Goal: Information Seeking & Learning: Find specific fact

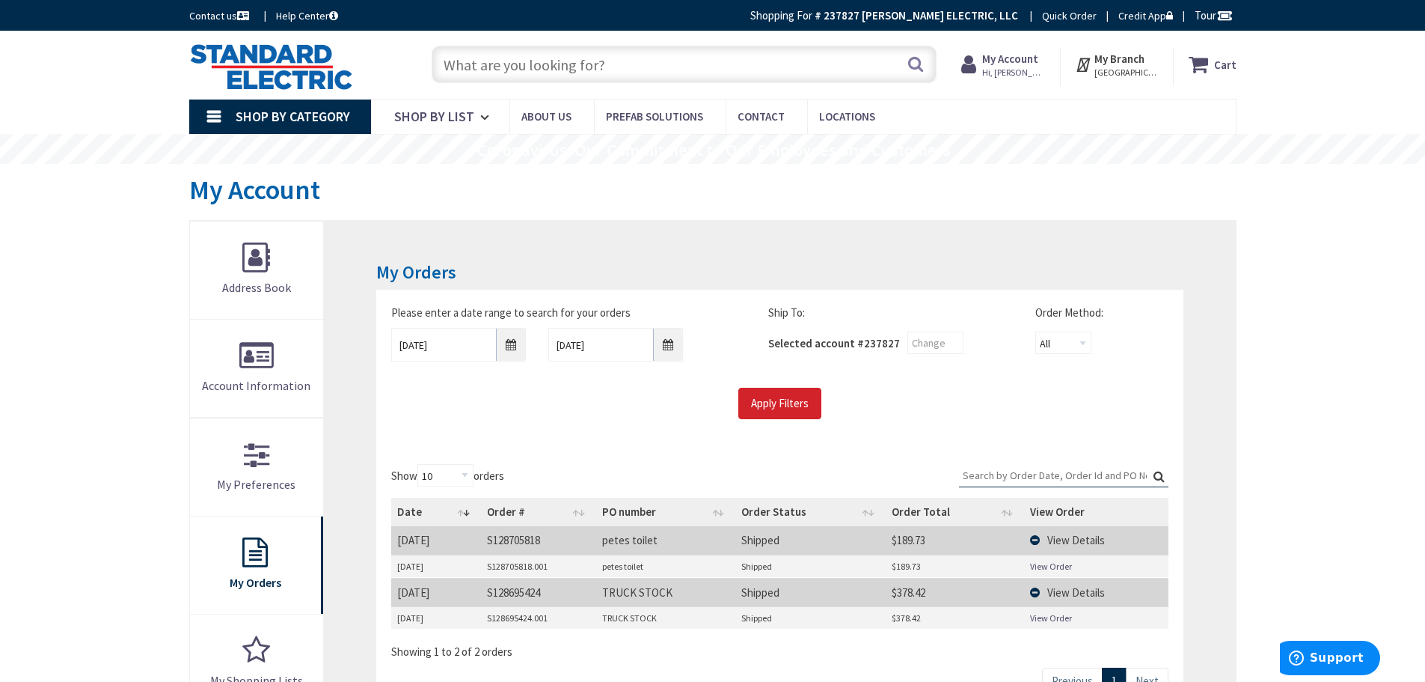
click at [547, 60] on input "text" at bounding box center [684, 64] width 505 height 37
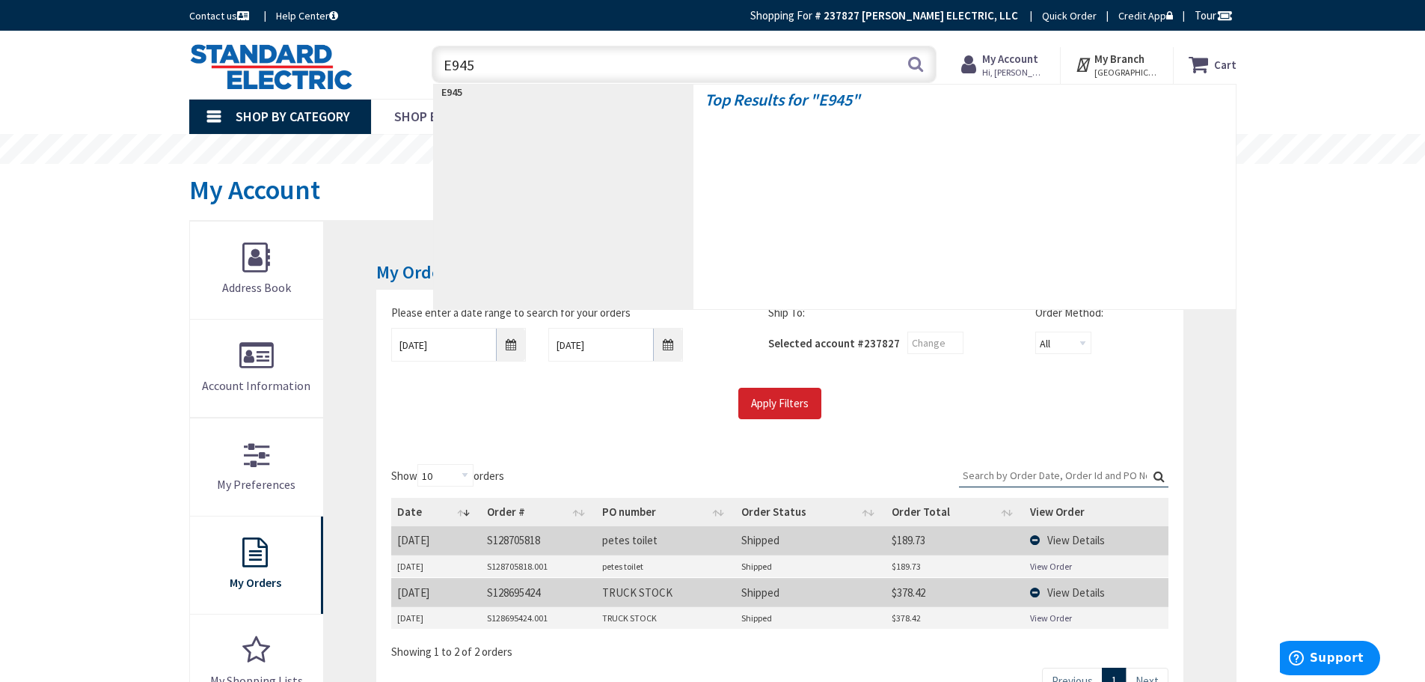
type input "E945F"
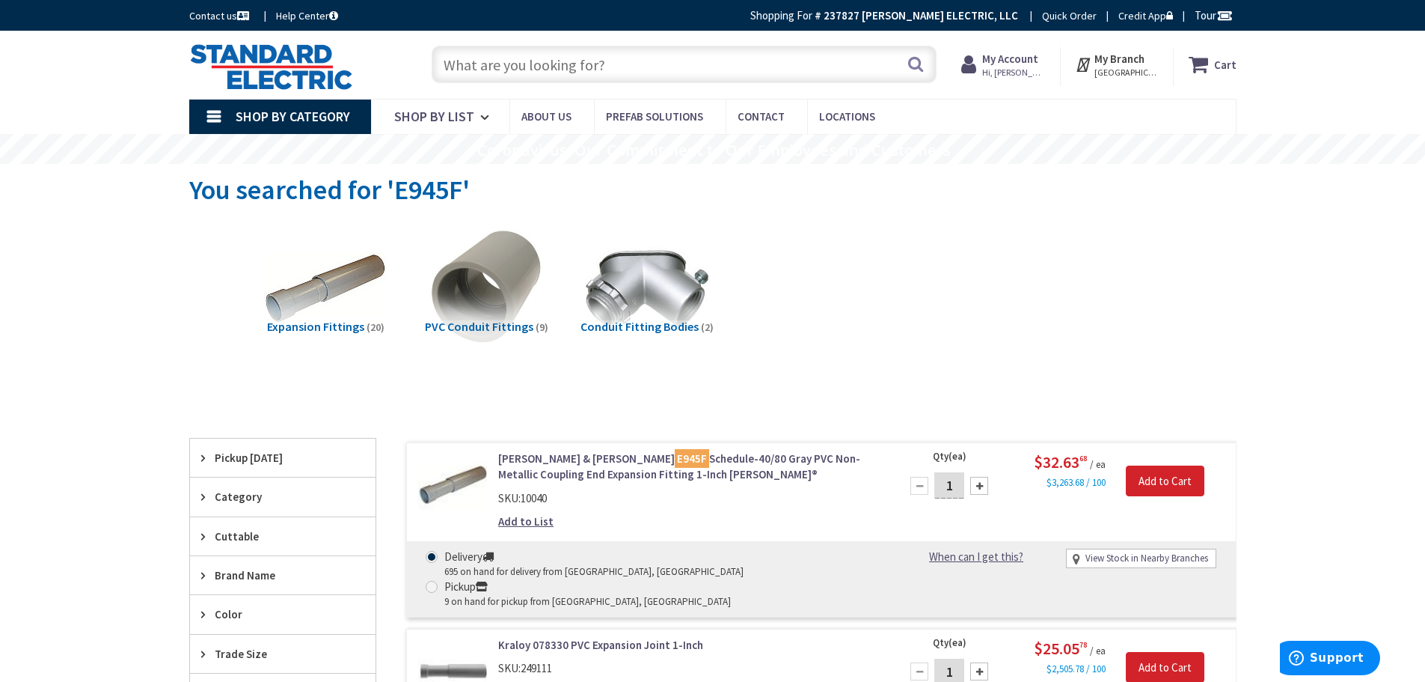
click at [518, 67] on input "text" at bounding box center [684, 64] width 505 height 37
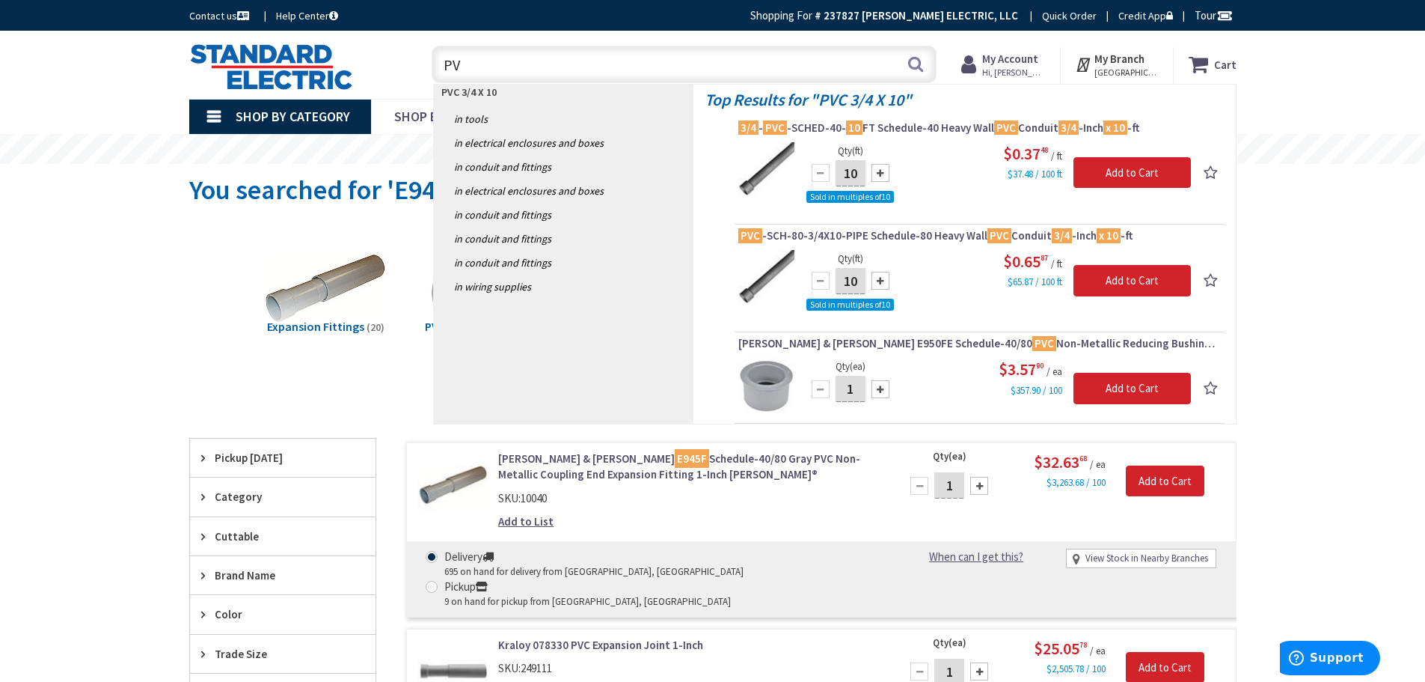
type input "P"
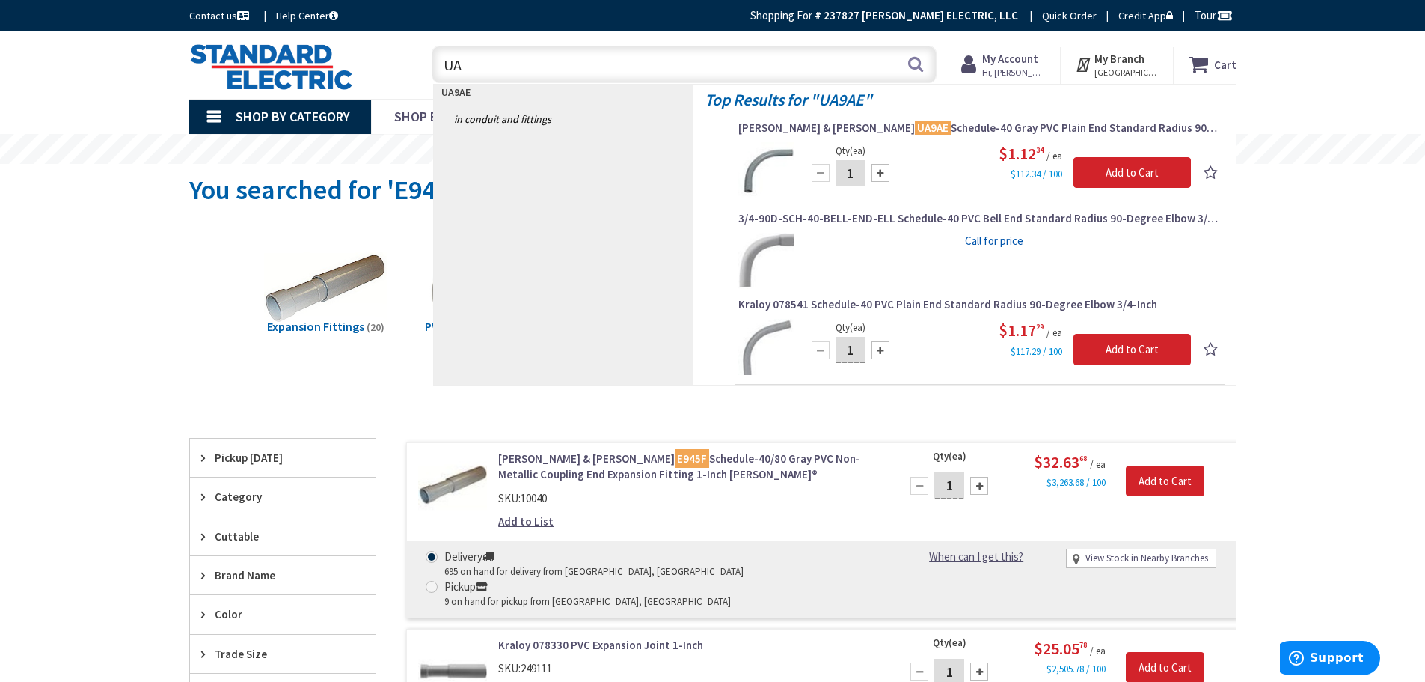
type input "U"
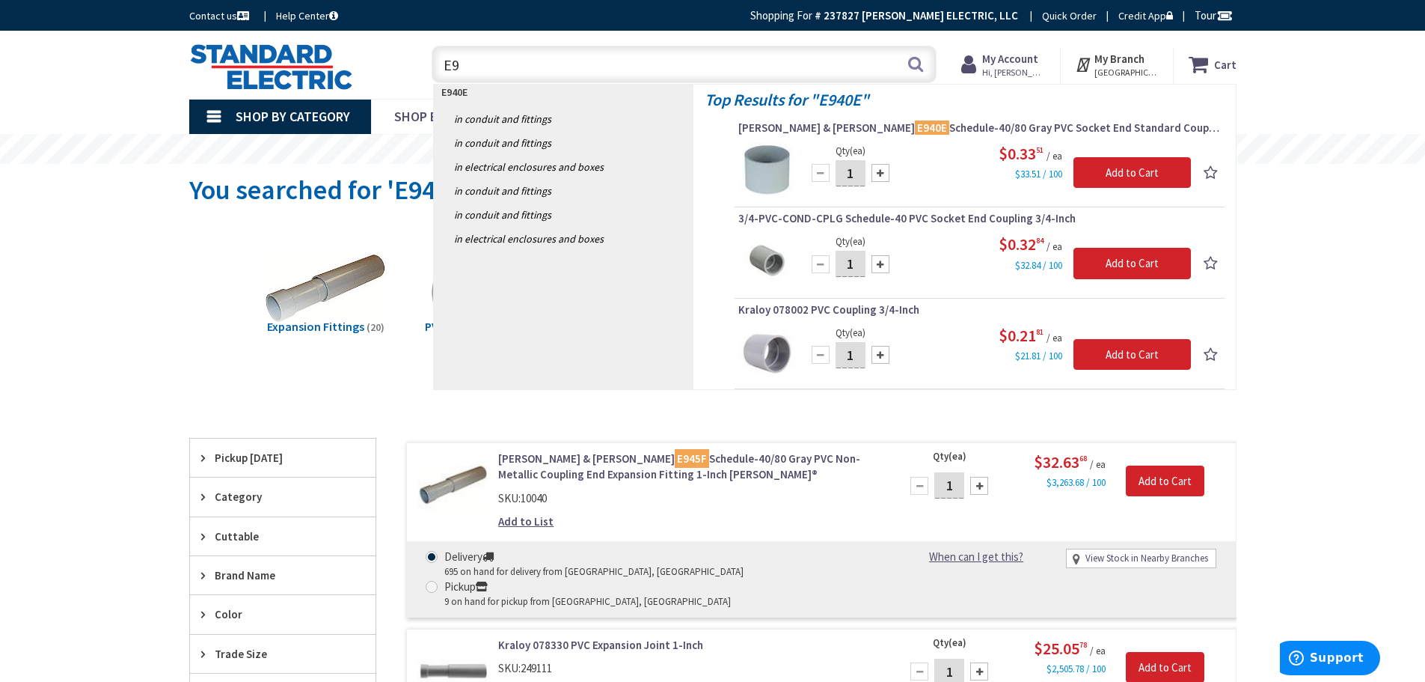
type input "E"
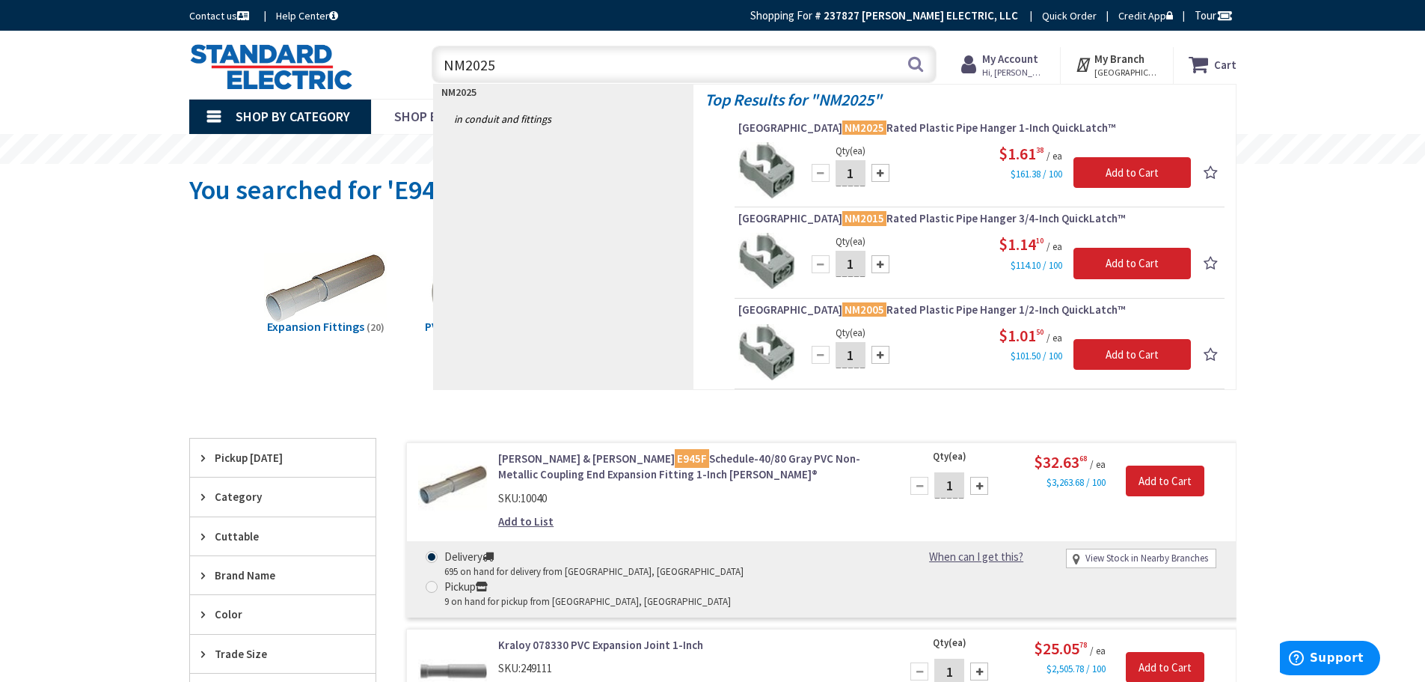
drag, startPoint x: 518, startPoint y: 64, endPoint x: 322, endPoint y: 67, distance: 195.3
click at [324, 67] on div "Toggle Nav NM2025 NM2025 Search Cart My Cart Close You have no items in your sh…" at bounding box center [713, 65] width 1070 height 50
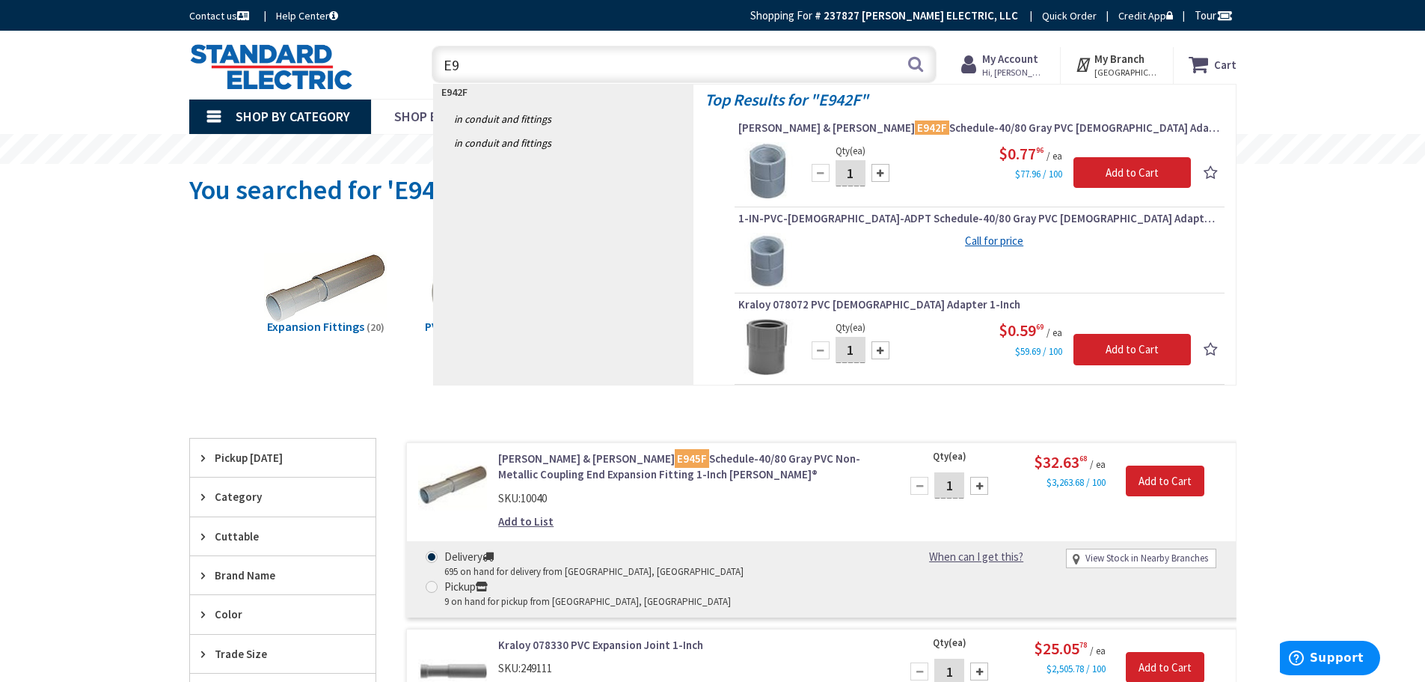
type input "E"
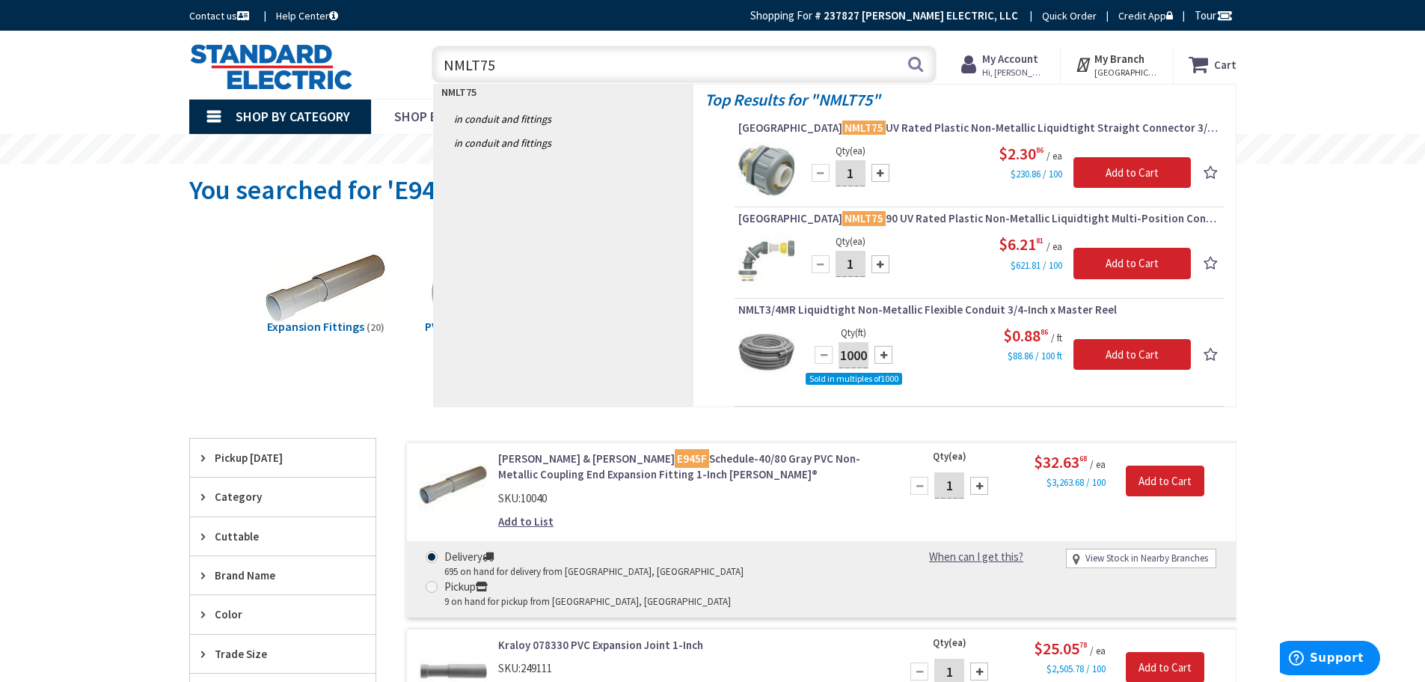
drag, startPoint x: 507, startPoint y: 67, endPoint x: 379, endPoint y: 67, distance: 127.9
click at [381, 67] on div "Toggle Nav NMLT75 NMLT75 Search Cart My Cart Close You have no items in your sh…" at bounding box center [713, 65] width 1070 height 50
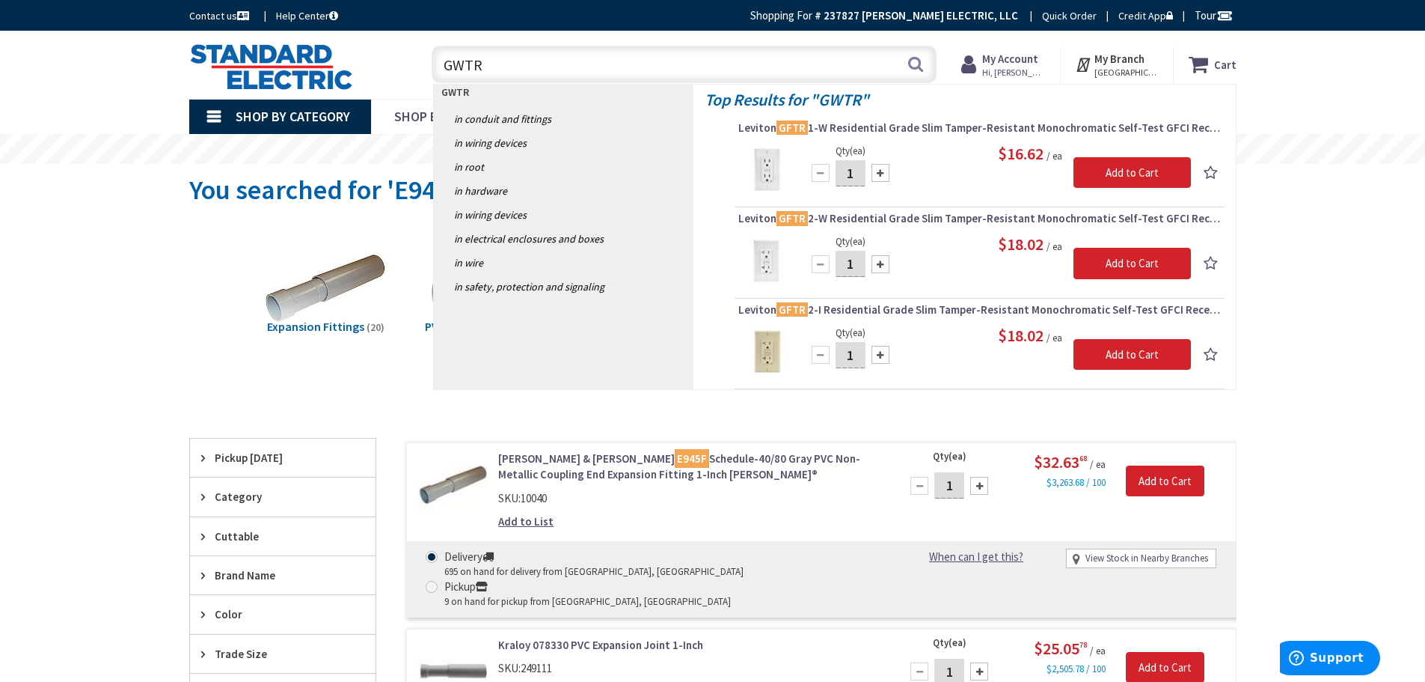
click at [507, 55] on input "GWTR" at bounding box center [684, 64] width 505 height 37
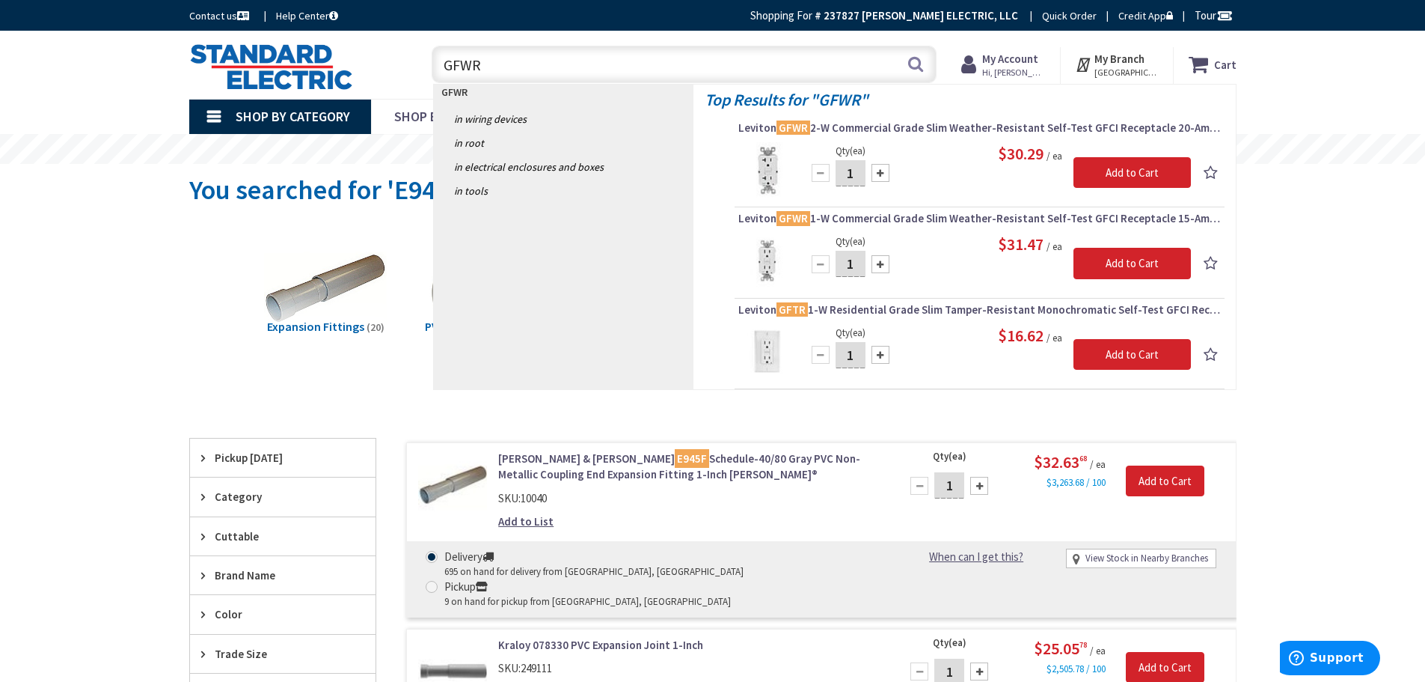
drag, startPoint x: 518, startPoint y: 65, endPoint x: 308, endPoint y: 61, distance: 210.3
click at [308, 61] on div "Toggle Nav GFWR GFWR Search Cart My Cart Close You have no items in your shoppi…" at bounding box center [713, 65] width 1070 height 50
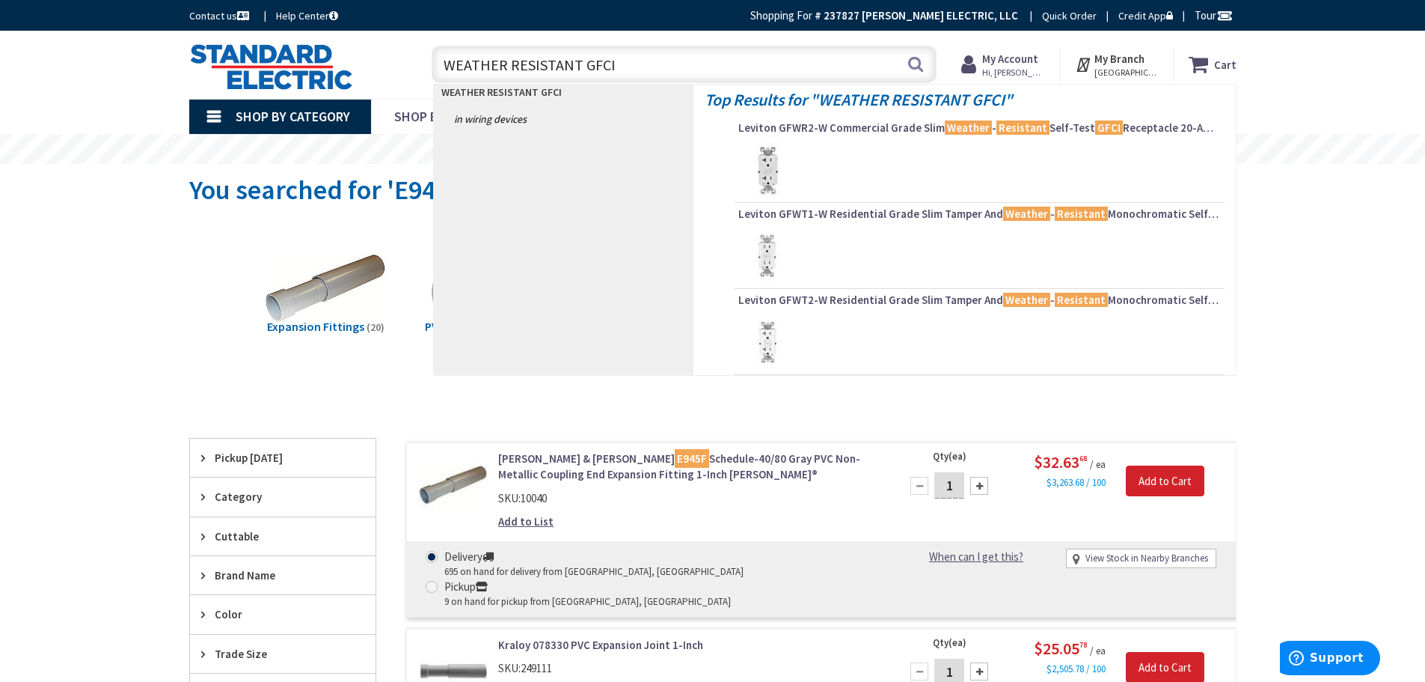
drag, startPoint x: 602, startPoint y: 73, endPoint x: 165, endPoint y: 83, distance: 437.1
click at [165, 83] on div "Skip to Content Toggle Nav WEATHER RESISTANT GFCI WEATHER RESISTANT GFCI Search…" at bounding box center [713, 65] width 1122 height 68
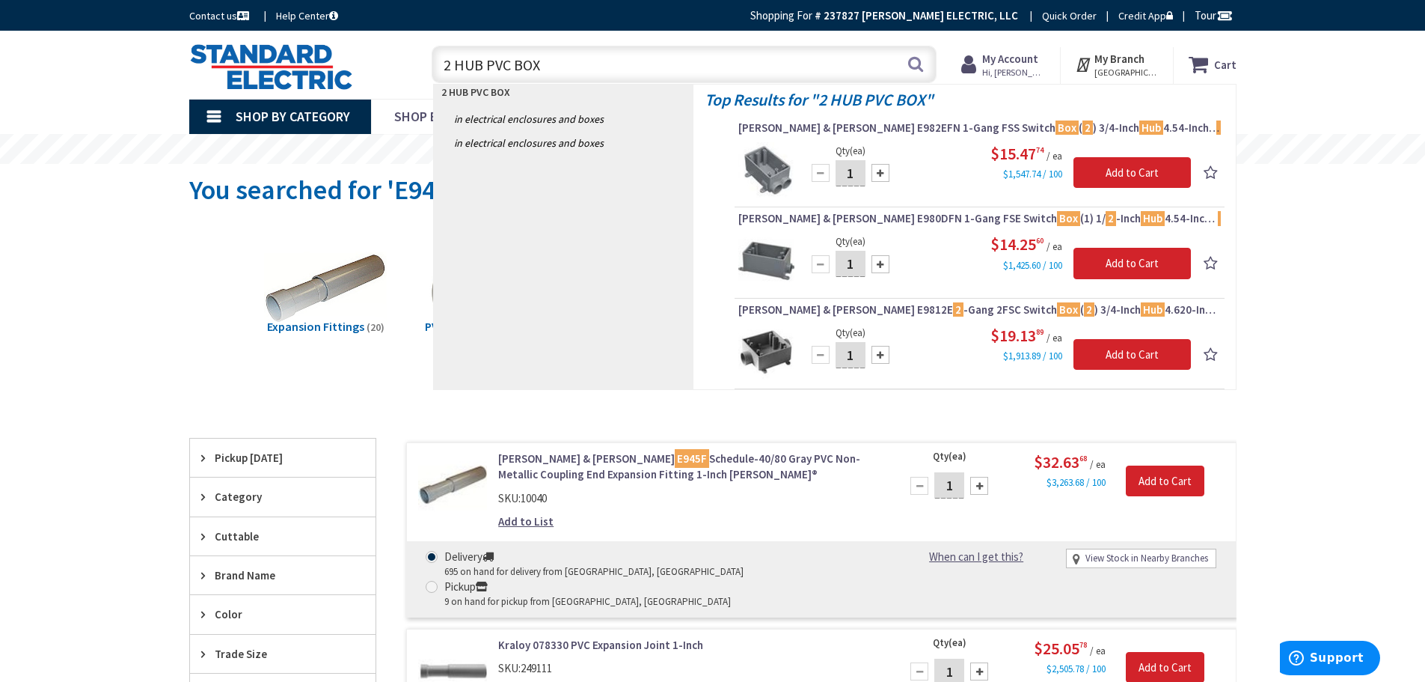
drag, startPoint x: 577, startPoint y: 60, endPoint x: 177, endPoint y: 80, distance: 400.0
click at [178, 80] on div "Toggle Nav 2 HUB PVC BOX 2 HUB PVC BOX Search Cart My Cart Close You have no it…" at bounding box center [713, 65] width 1070 height 50
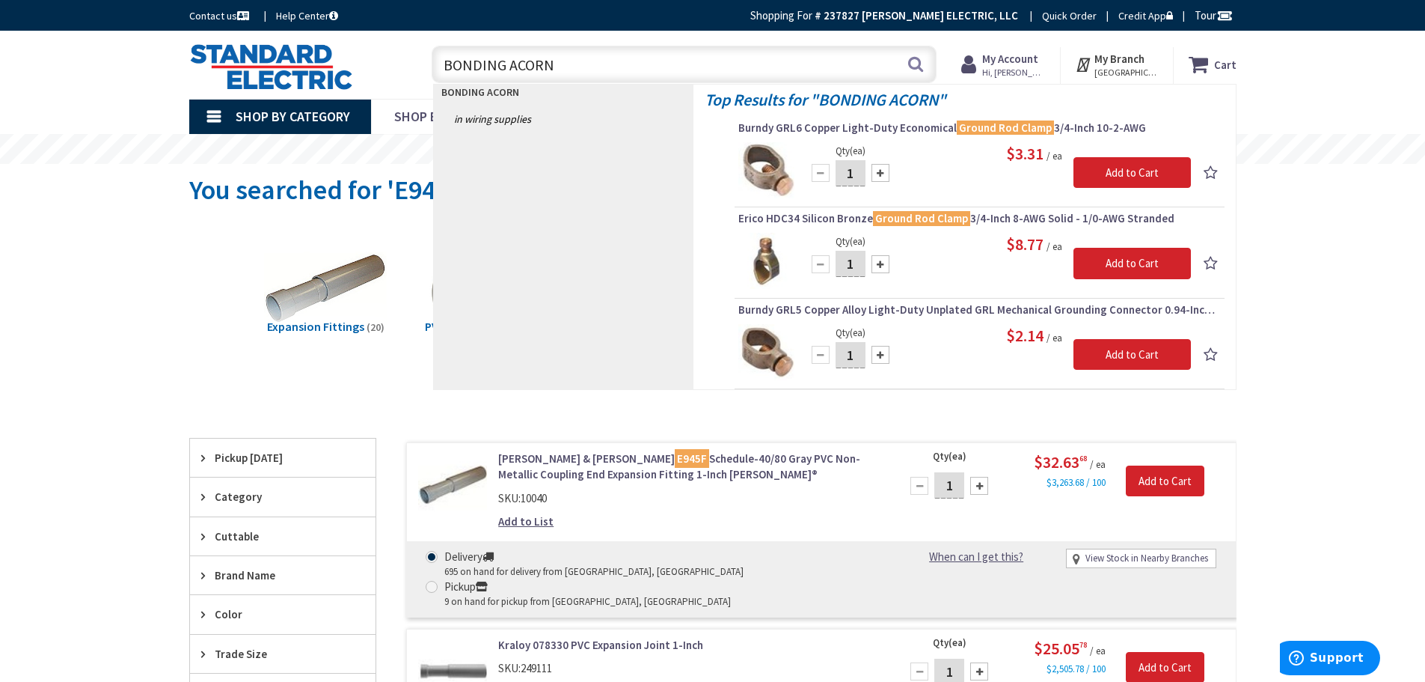
drag, startPoint x: 404, startPoint y: 71, endPoint x: 257, endPoint y: 78, distance: 147.5
click at [268, 79] on div "Toggle Nav BONDING ACORN BONDING ACORN Search Cart My Cart Close You have no it…" at bounding box center [713, 65] width 1070 height 50
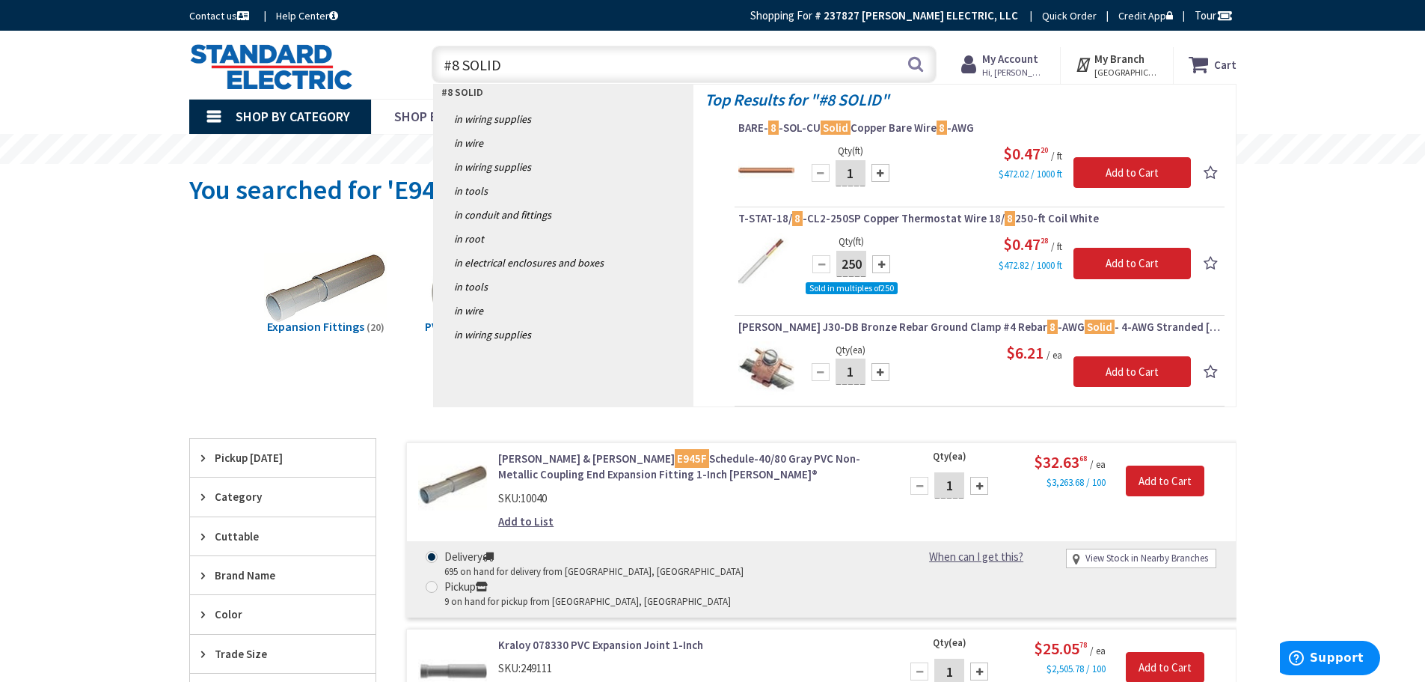
drag, startPoint x: 525, startPoint y: 61, endPoint x: 401, endPoint y: 68, distance: 124.4
click at [401, 68] on div "Toggle Nav #8 SOLID #8 SOLID Search Cart My Cart Close You have no items in you…" at bounding box center [713, 65] width 1070 height 50
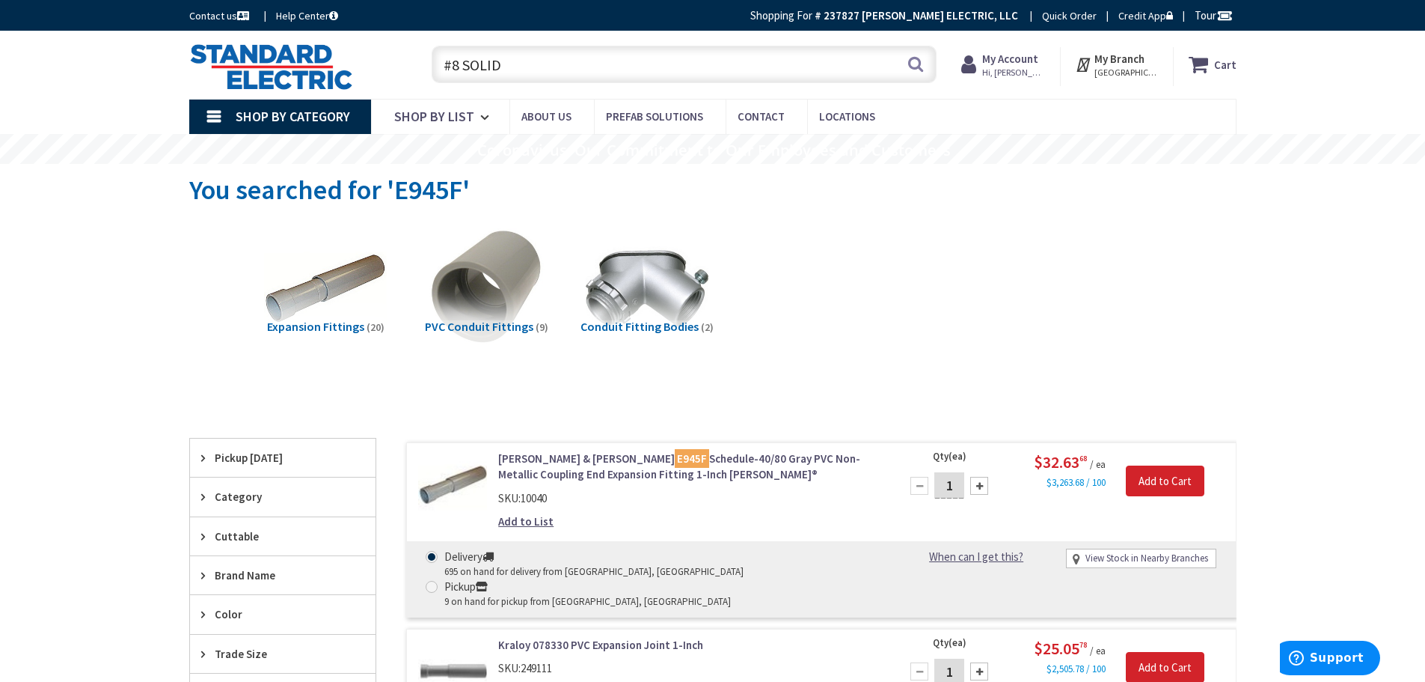
paste input "BWB680IG"
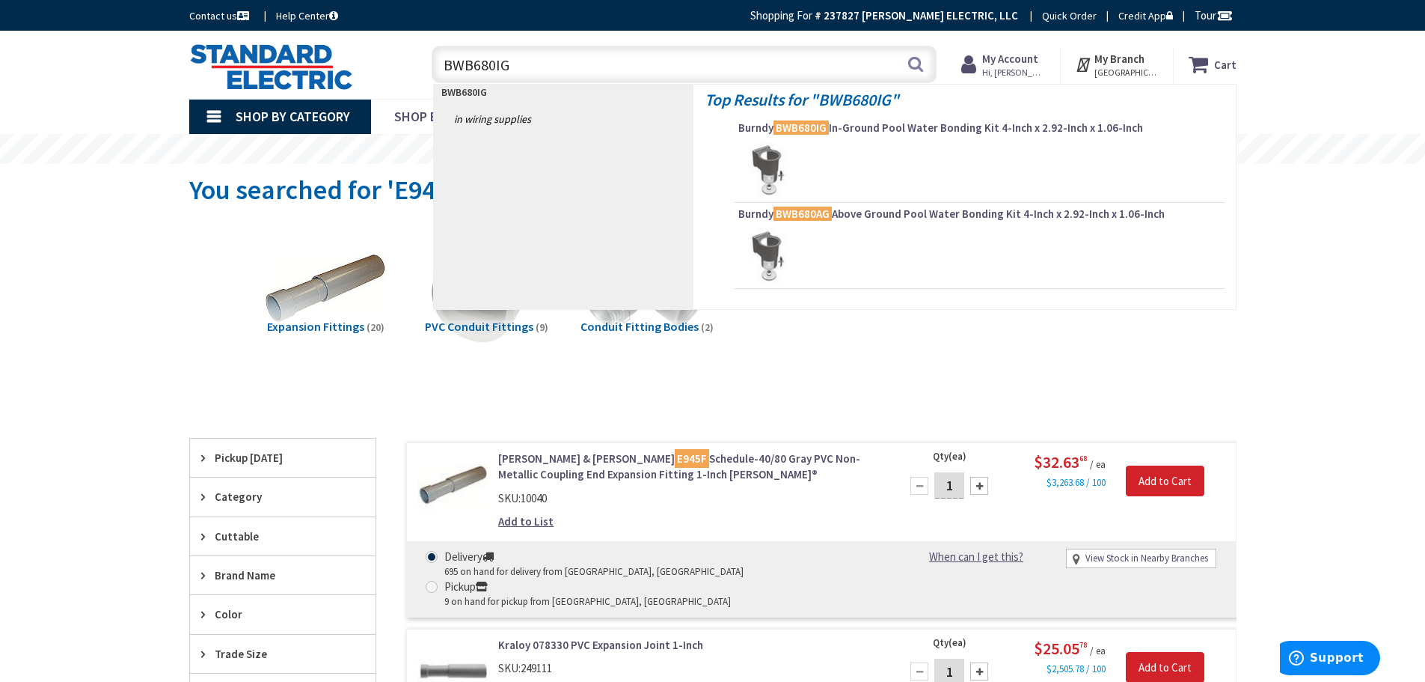
drag, startPoint x: 495, startPoint y: 64, endPoint x: 271, endPoint y: 61, distance: 224.5
click at [271, 61] on div "Toggle Nav BWB680IG BWB680IG Search Cart My Cart Close You have no items in you…" at bounding box center [713, 65] width 1070 height 50
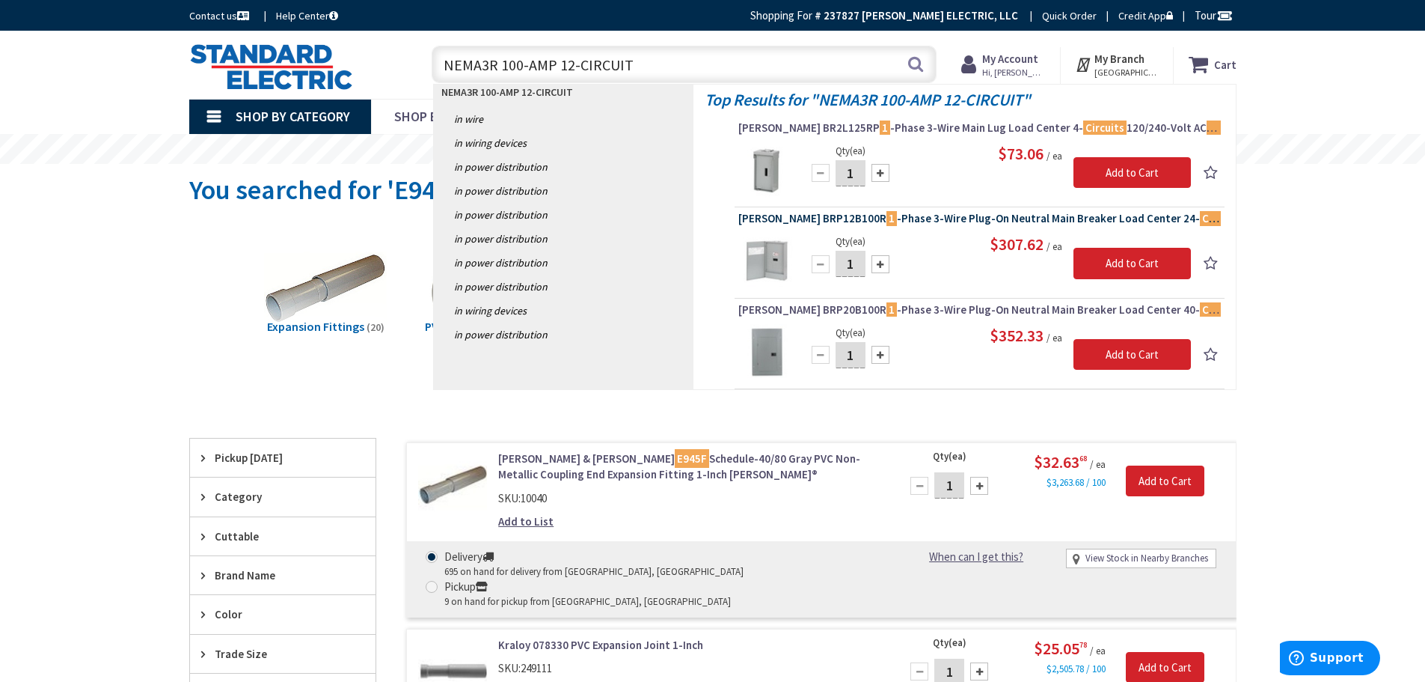
type input "NEMA3R 100-AMP 12-CIRCUIT"
click at [808, 215] on span "Eaton BRP12B100R 1 -Phase 3-Wire Plug-On Neutral Main Breaker Load Center 24- C…" at bounding box center [979, 218] width 483 height 15
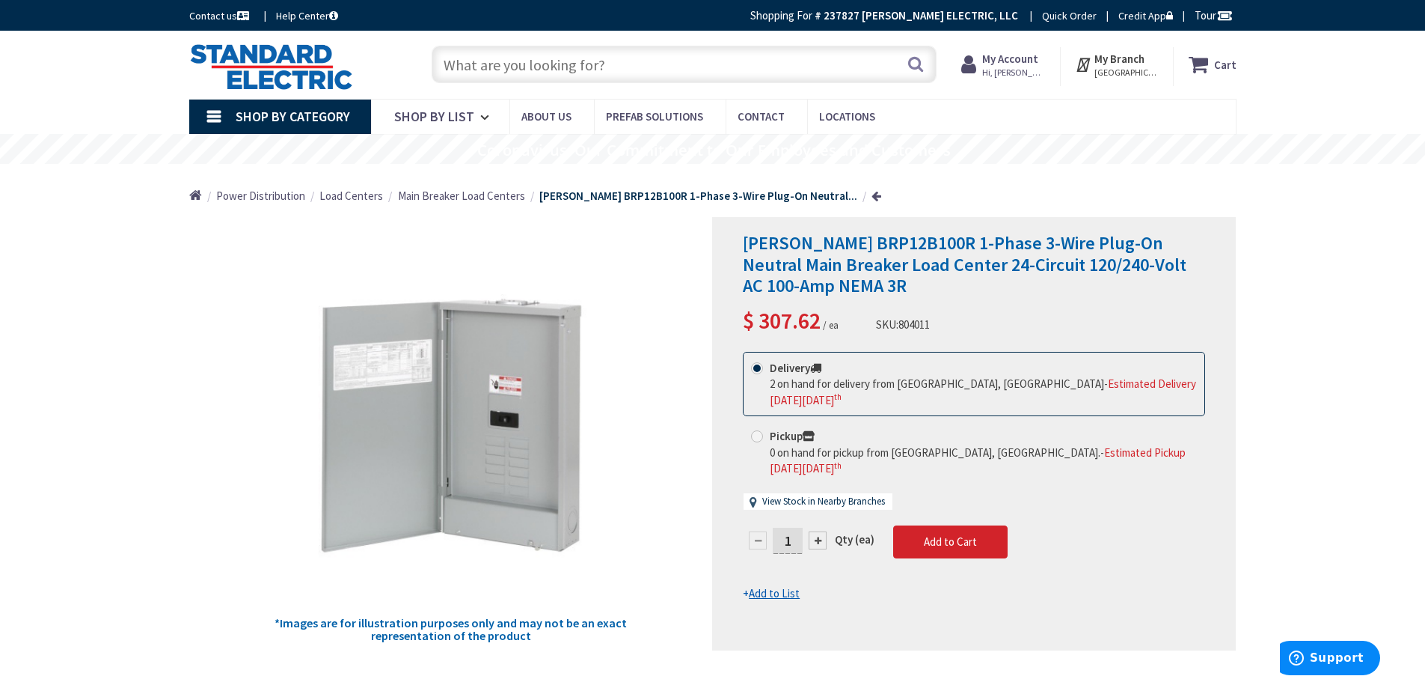
click at [606, 69] on input "text" at bounding box center [684, 64] width 505 height 37
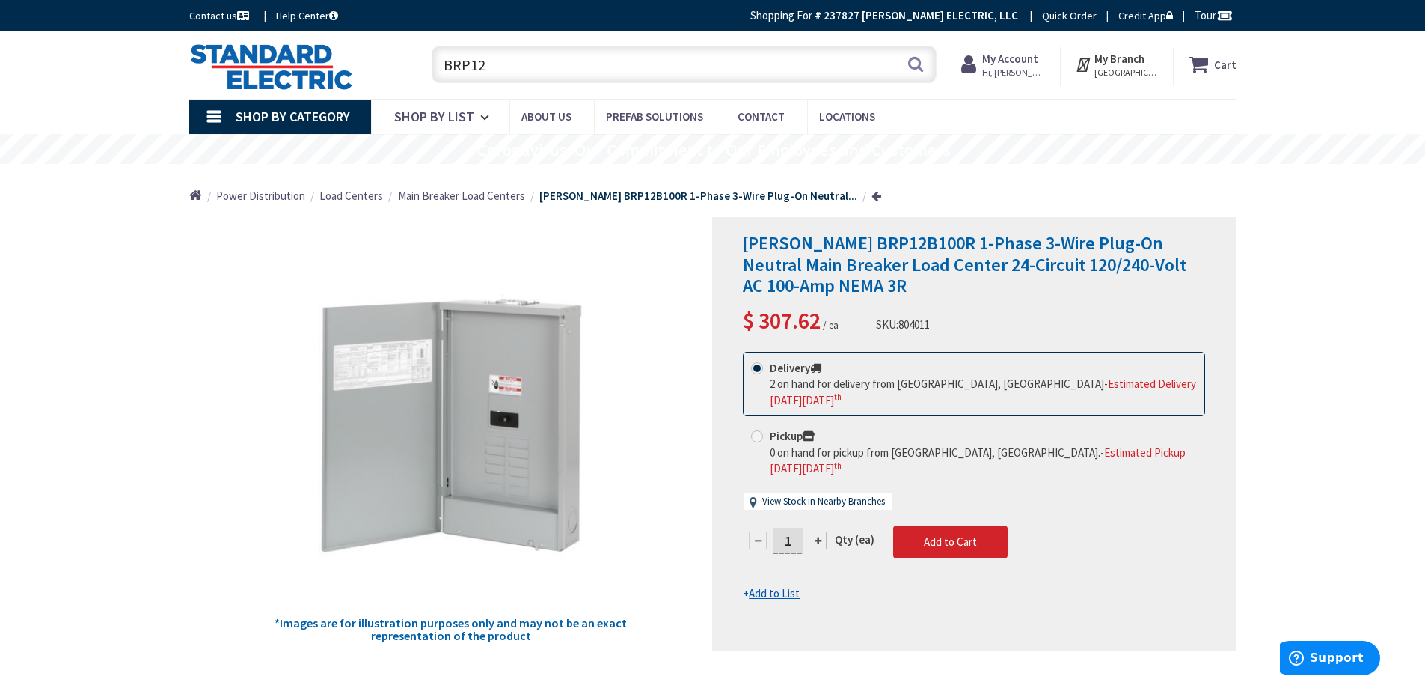
click at [506, 67] on input "BRP12" at bounding box center [684, 64] width 505 height 37
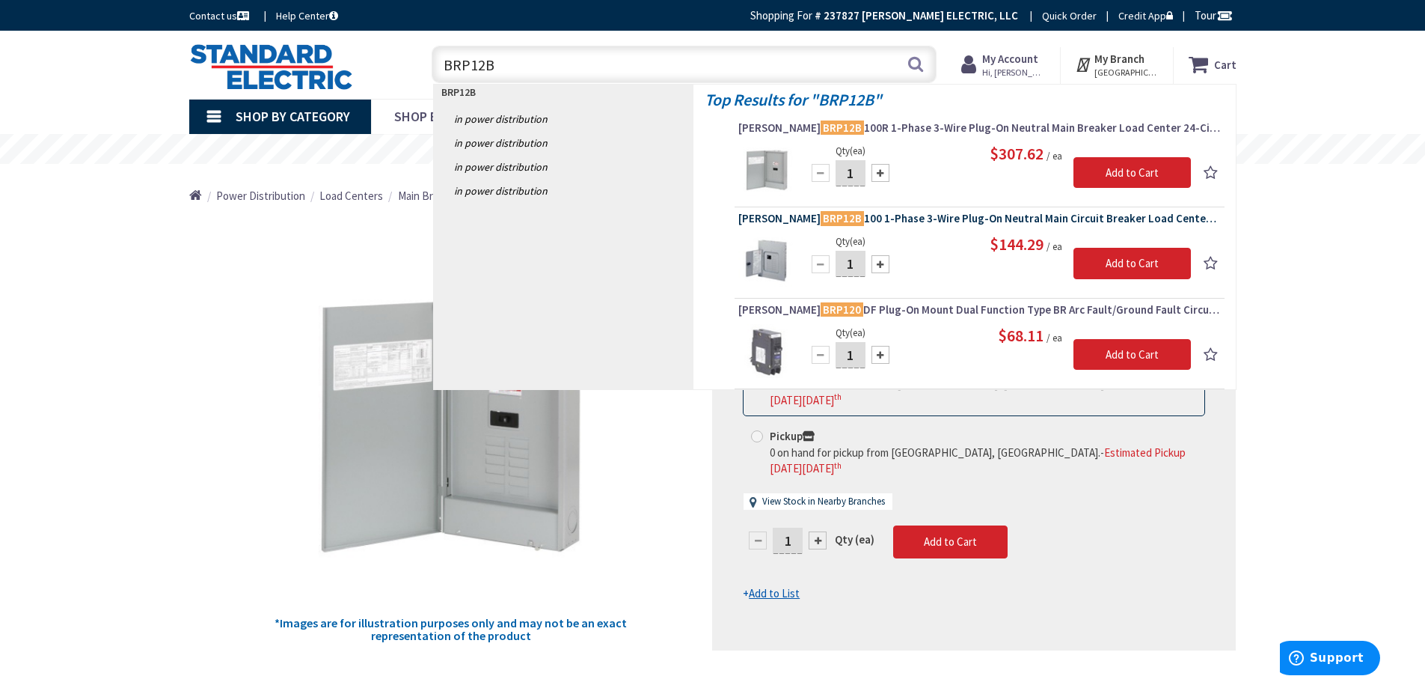
type input "BRP12B"
click at [1087, 222] on span "Eaton BRP12B 100 1-Phase 3-Wire Plug-On Neutral Main Circuit Breaker Load Cente…" at bounding box center [979, 218] width 483 height 15
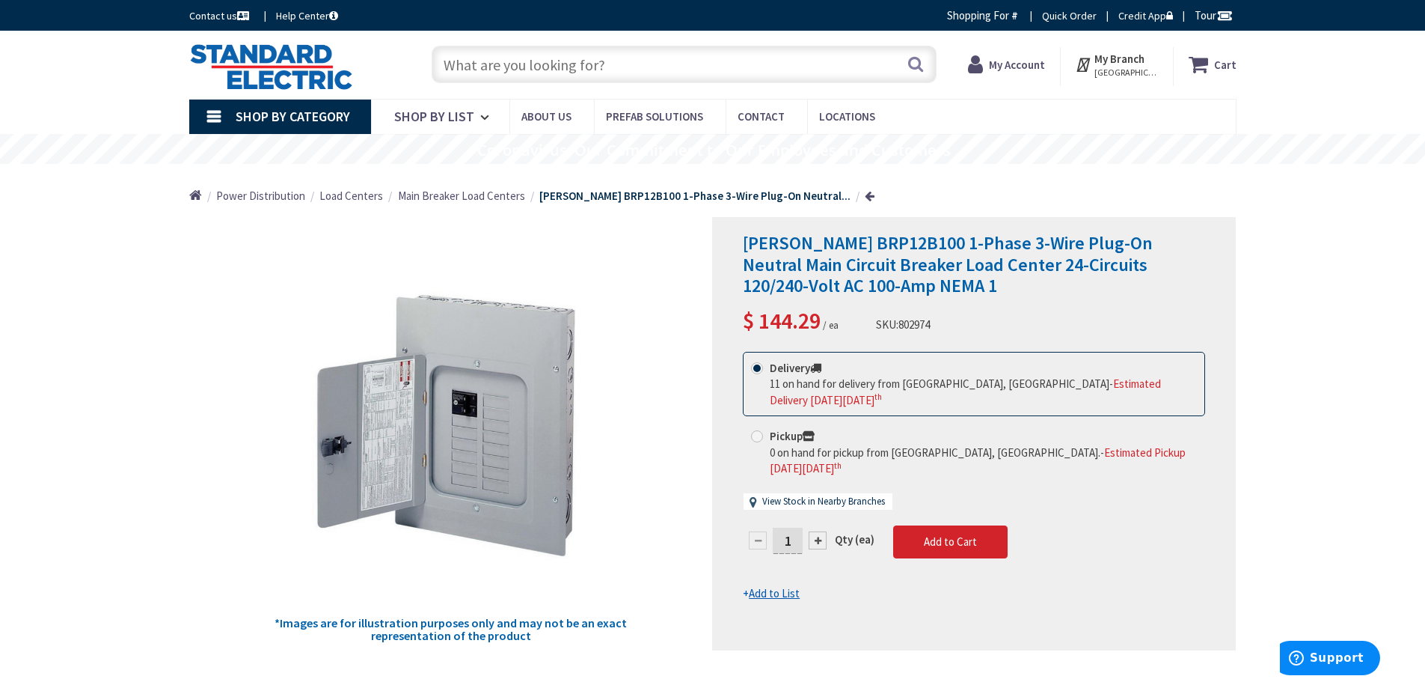
click at [660, 70] on input "text" at bounding box center [684, 64] width 505 height 37
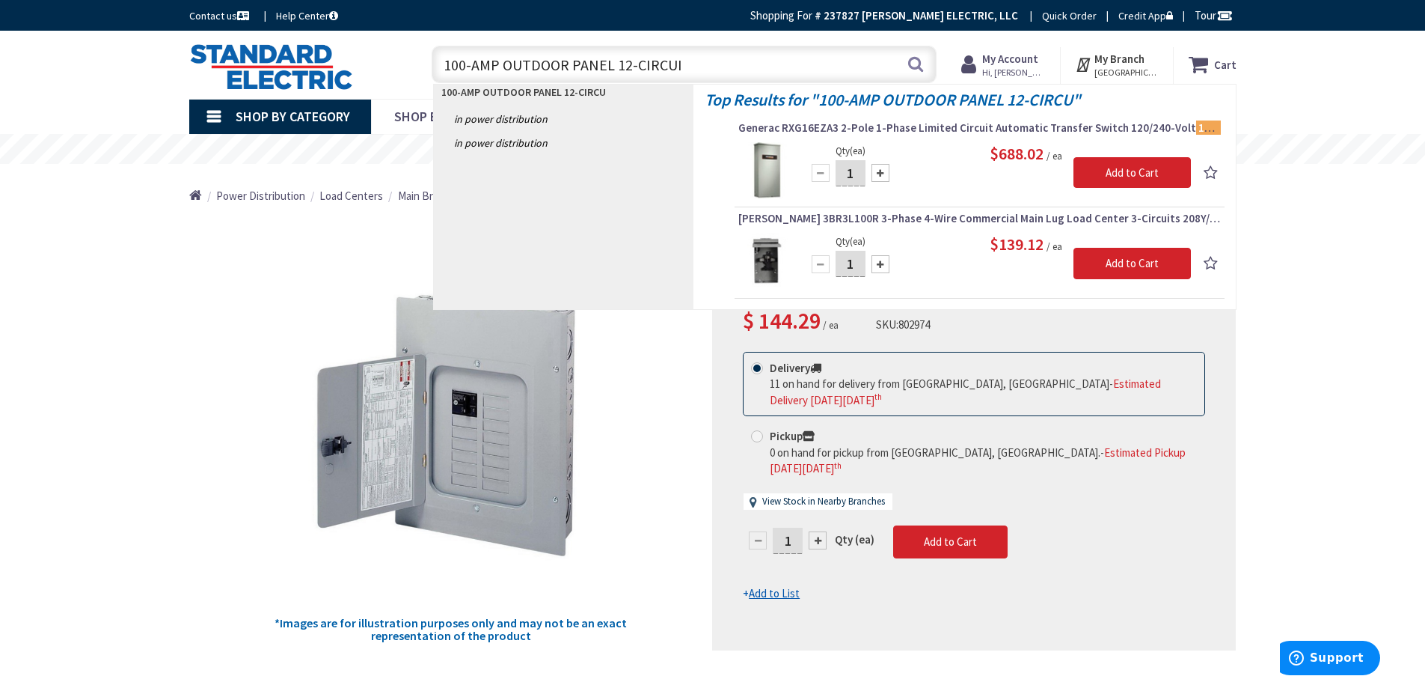
type input "100-AMP OUTDOOR PANEL 12-CIRCUIT"
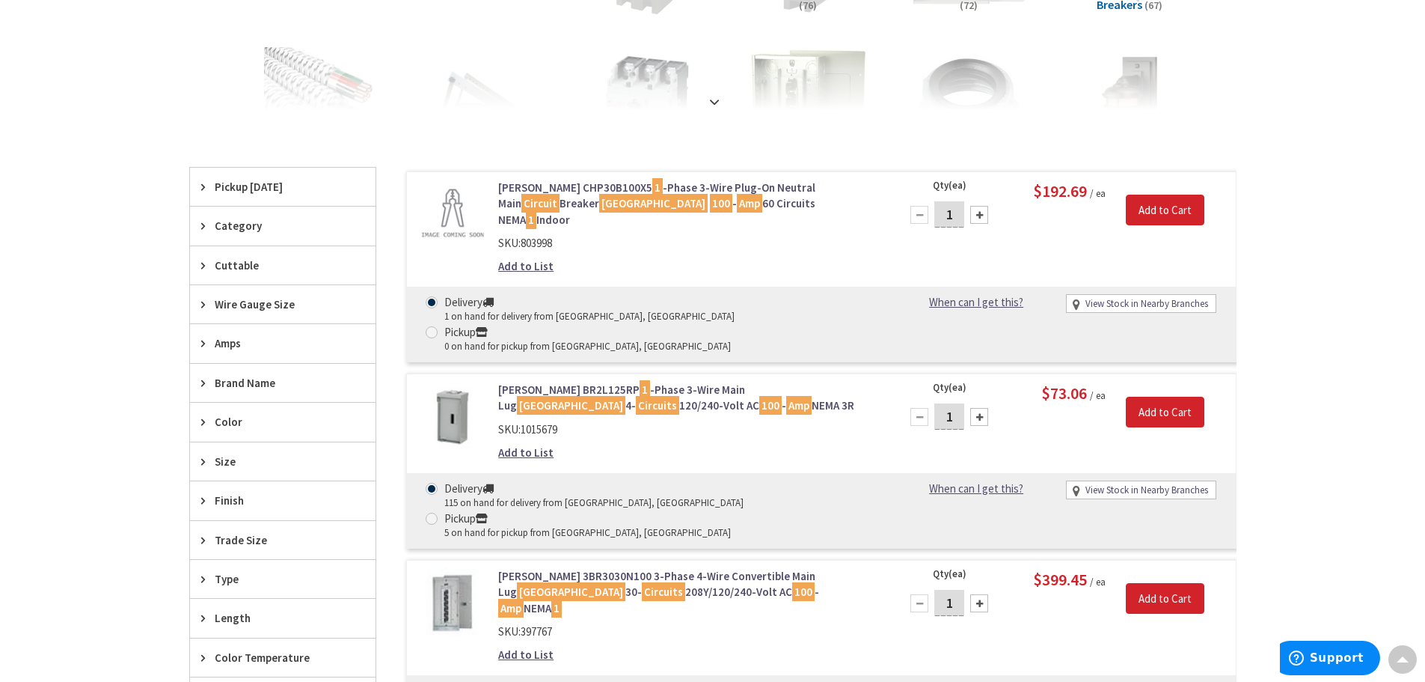
scroll to position [299, 0]
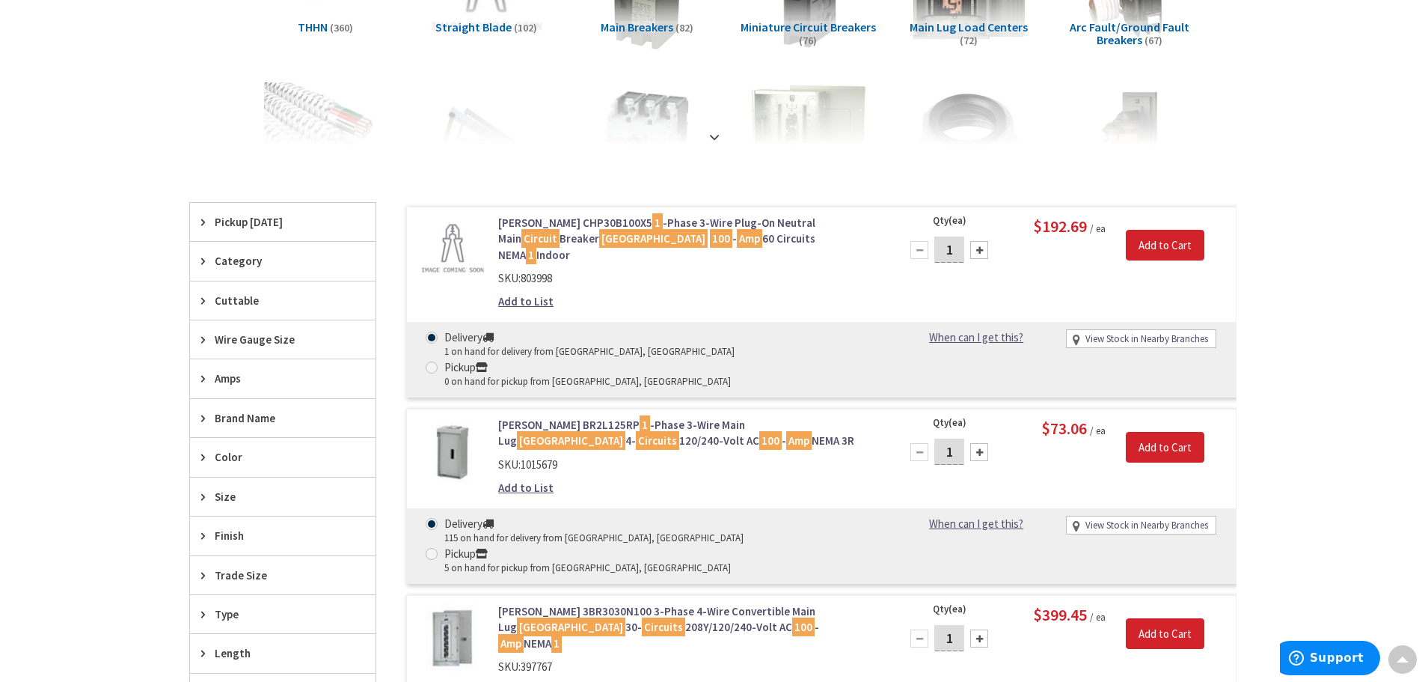
click at [202, 374] on icon at bounding box center [206, 378] width 11 height 11
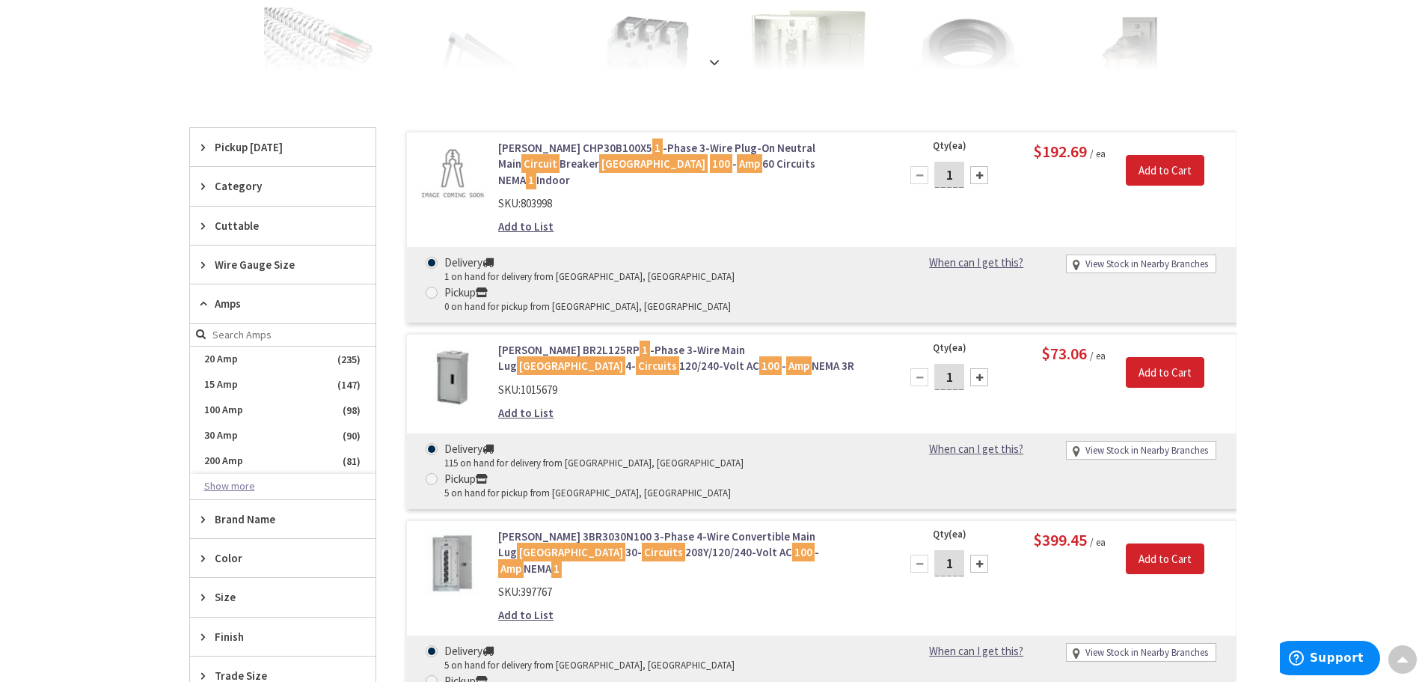
click at [230, 483] on button "Show more" at bounding box center [283, 486] width 186 height 25
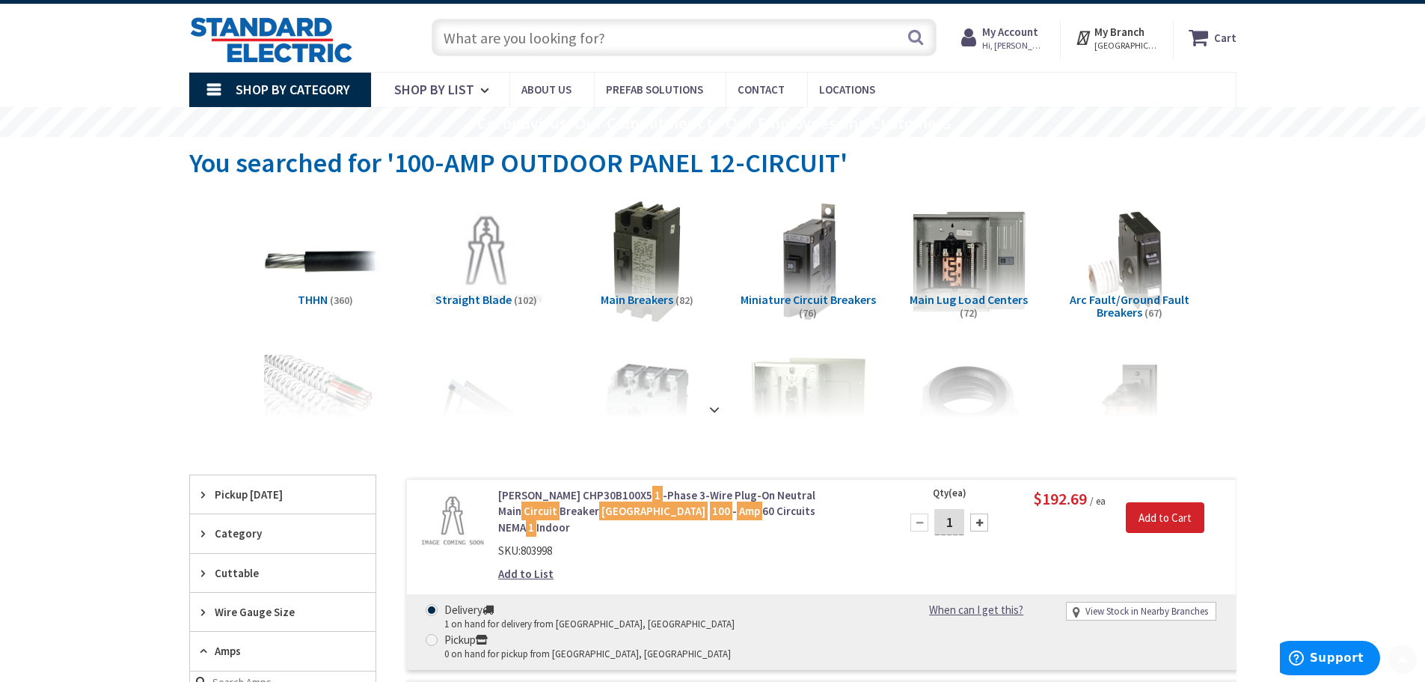
scroll to position [0, 0]
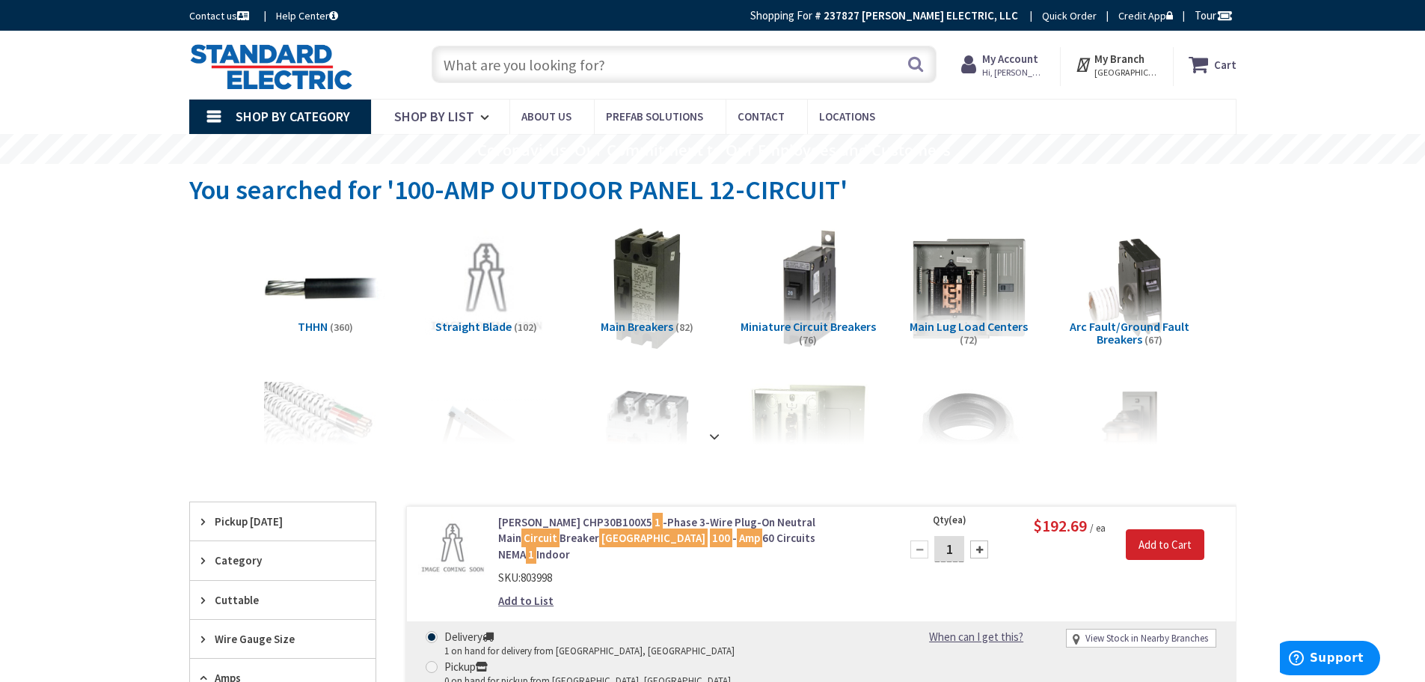
click at [568, 60] on input "text" at bounding box center [684, 64] width 505 height 37
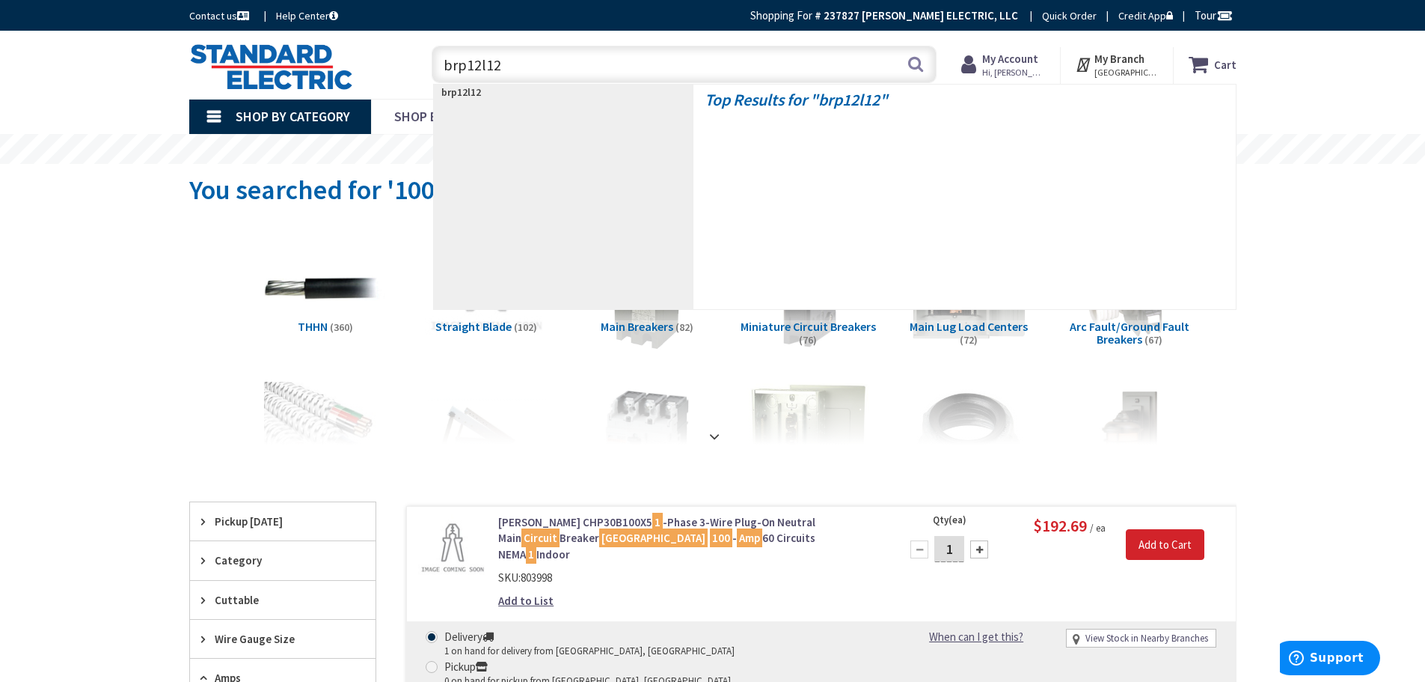
type input "brp12l125"
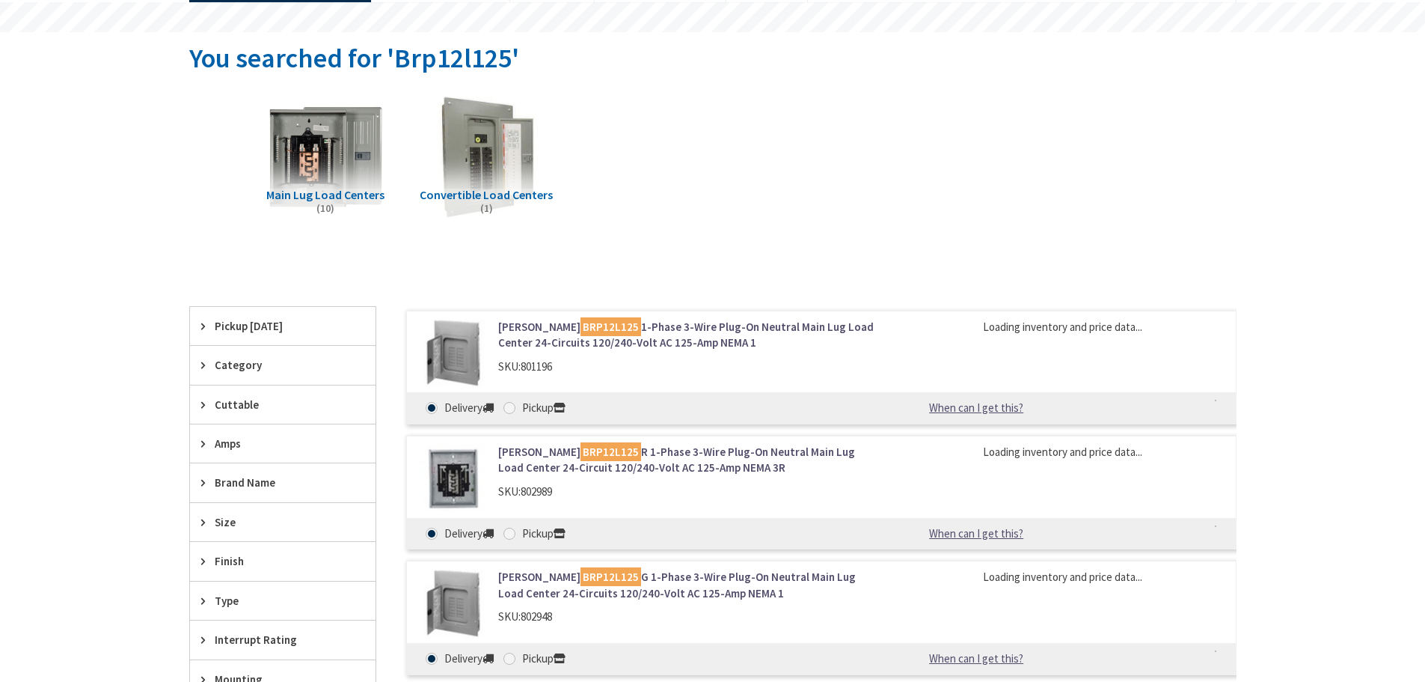
scroll to position [150, 0]
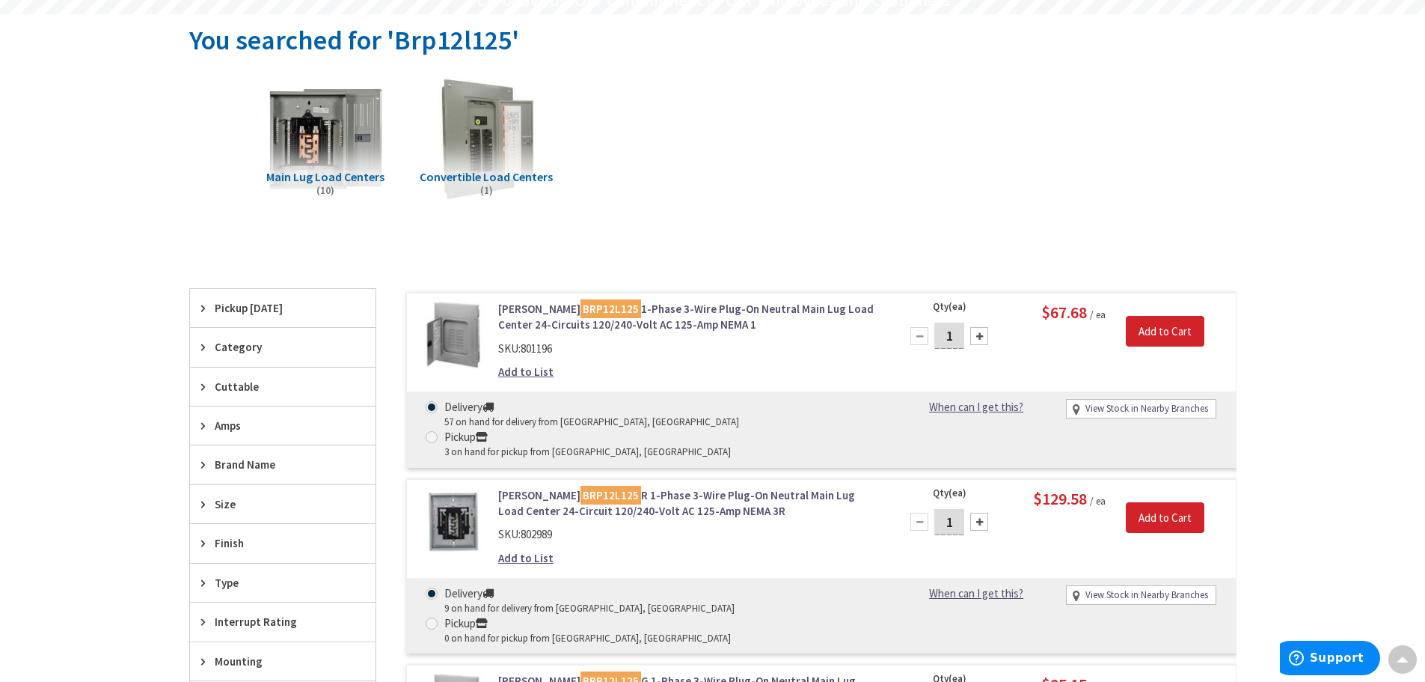
click at [750, 302] on link "Eaton BRP12L125 1-Phase 3-Wire Plug-On Neutral Main Lug Load Center 24-Circuits…" at bounding box center [688, 317] width 381 height 32
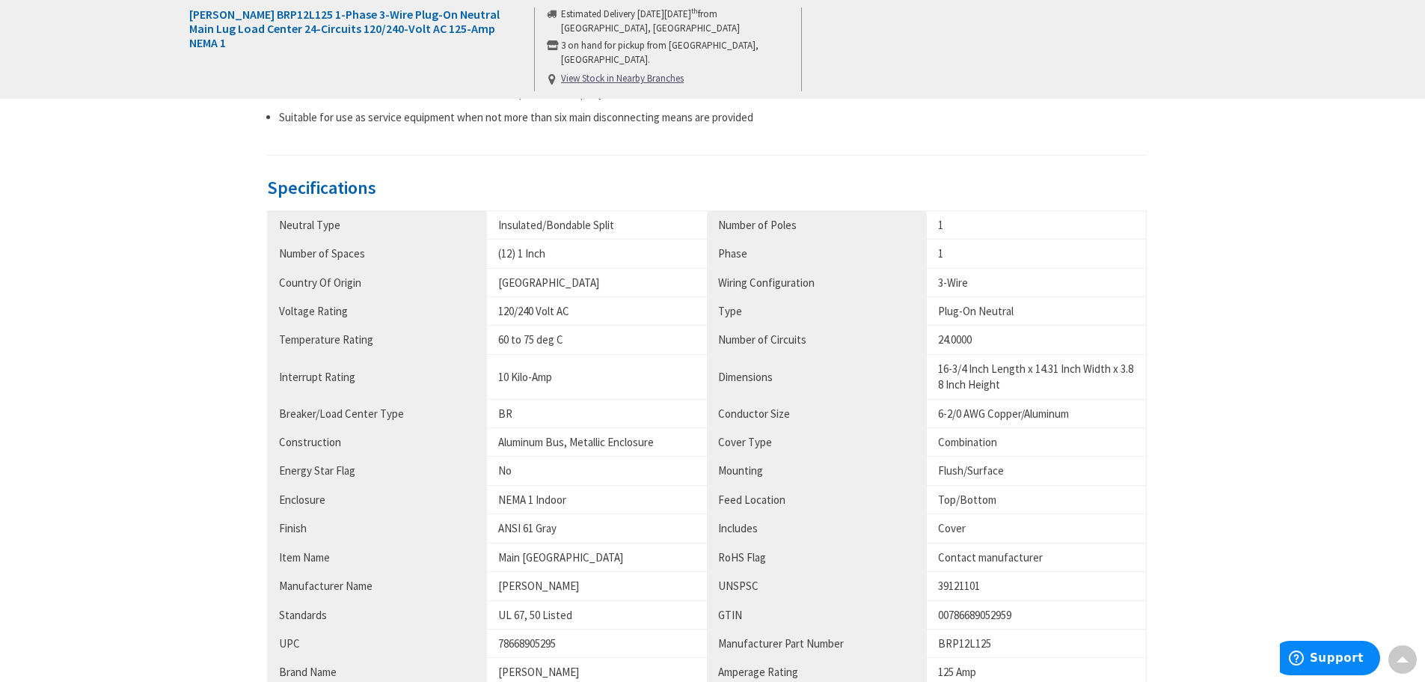
scroll to position [898, 0]
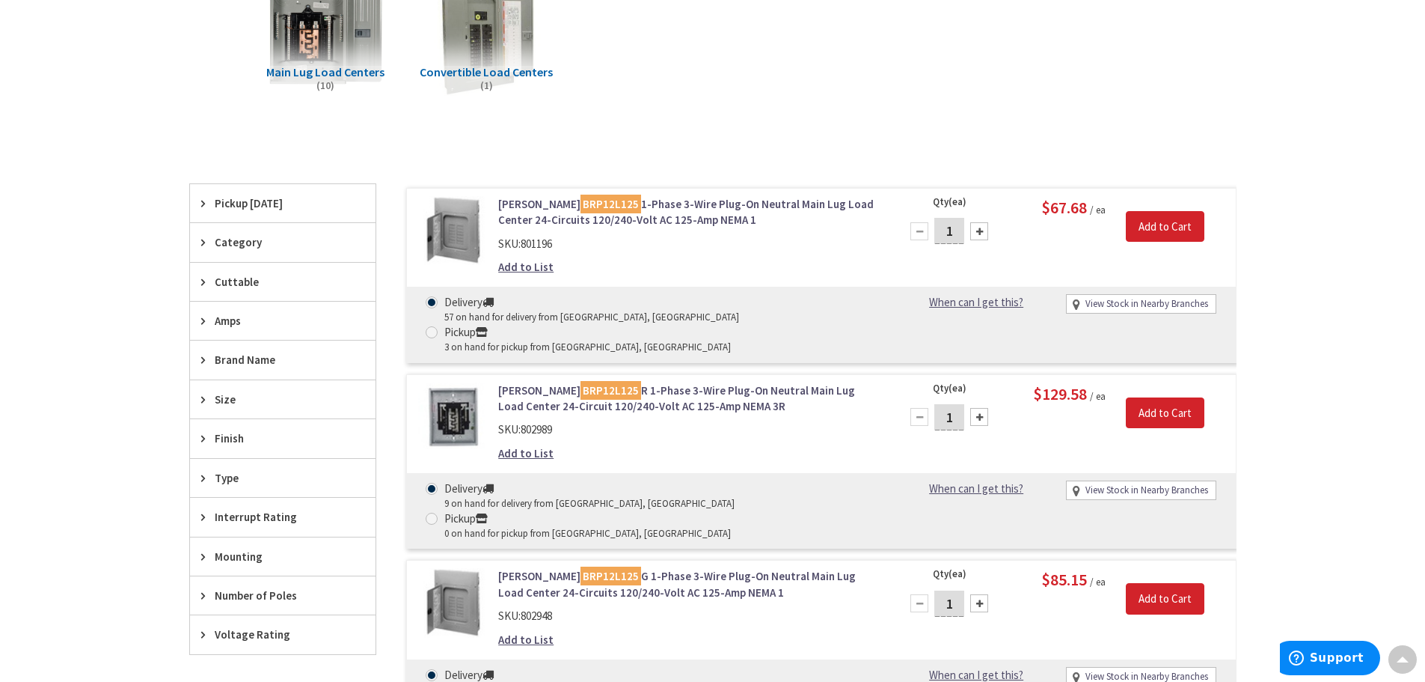
click at [841, 382] on link "Eaton BRP12L125 R 1-Phase 3-Wire Plug-On Neutral Main Lug Load Center 24-Circui…" at bounding box center [688, 398] width 381 height 32
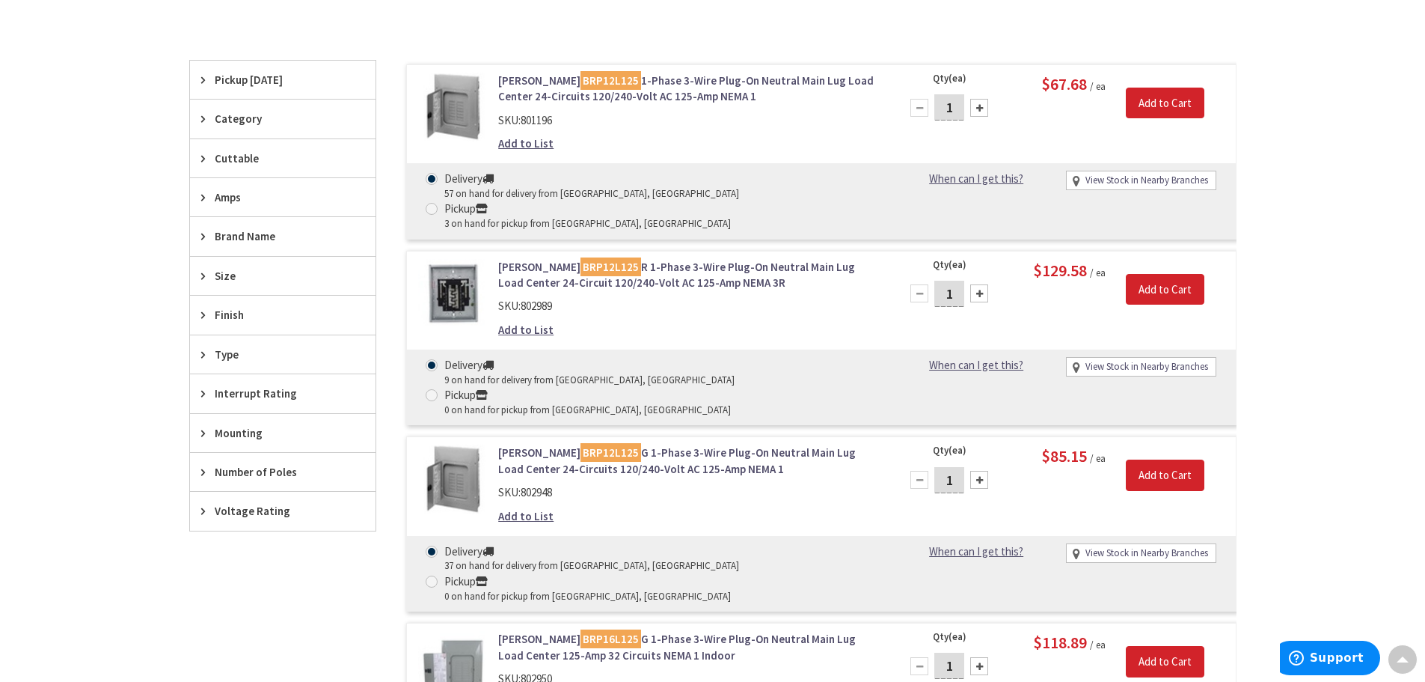
click at [211, 117] on icon at bounding box center [206, 118] width 11 height 11
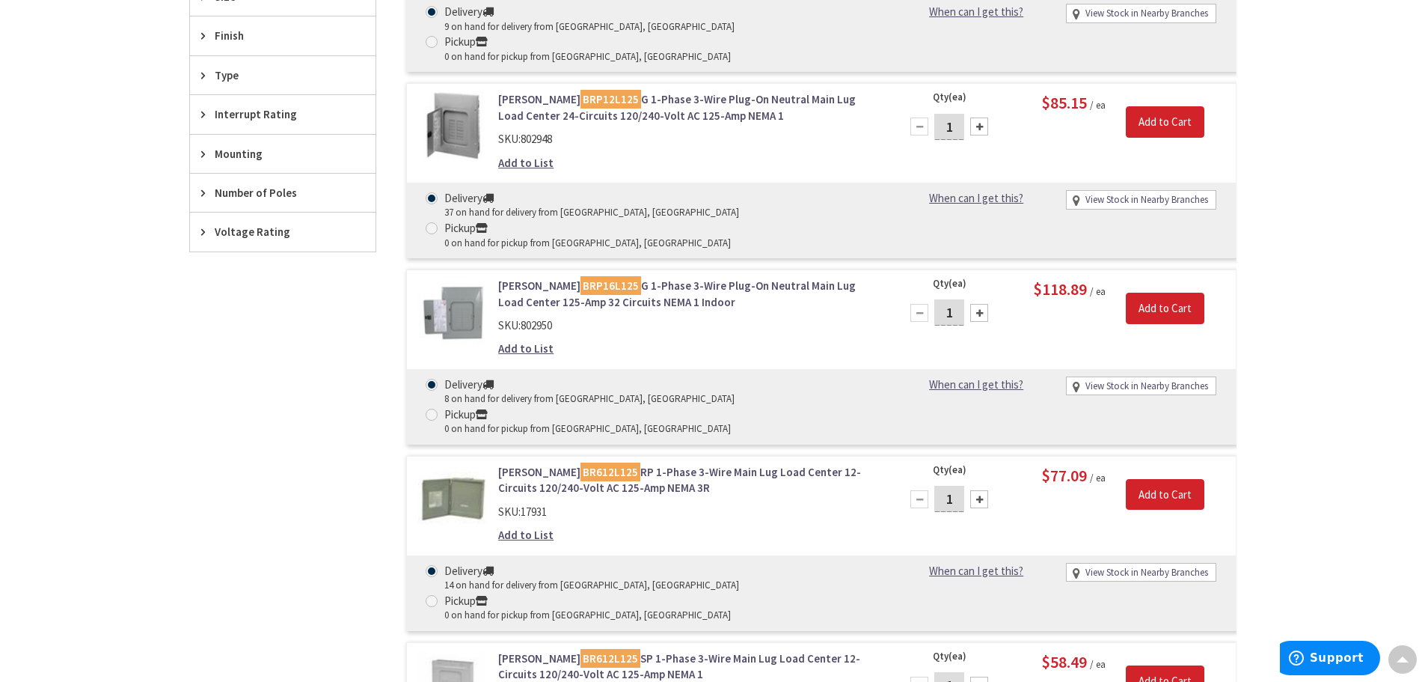
scroll to position [752, 0]
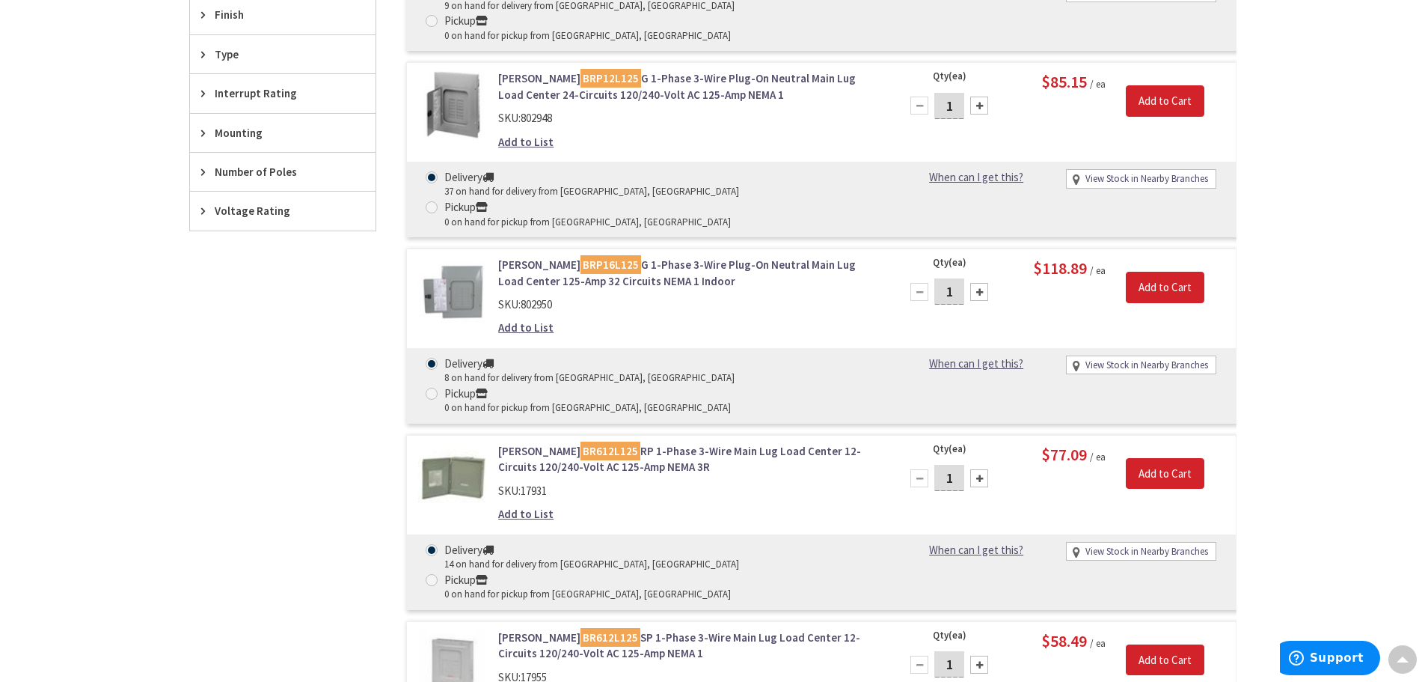
click at [729, 443] on link "Eaton BR612L125 RP 1-Phase 3-Wire Main Lug Load Center 12-Circuits 120/240-Volt…" at bounding box center [688, 459] width 381 height 32
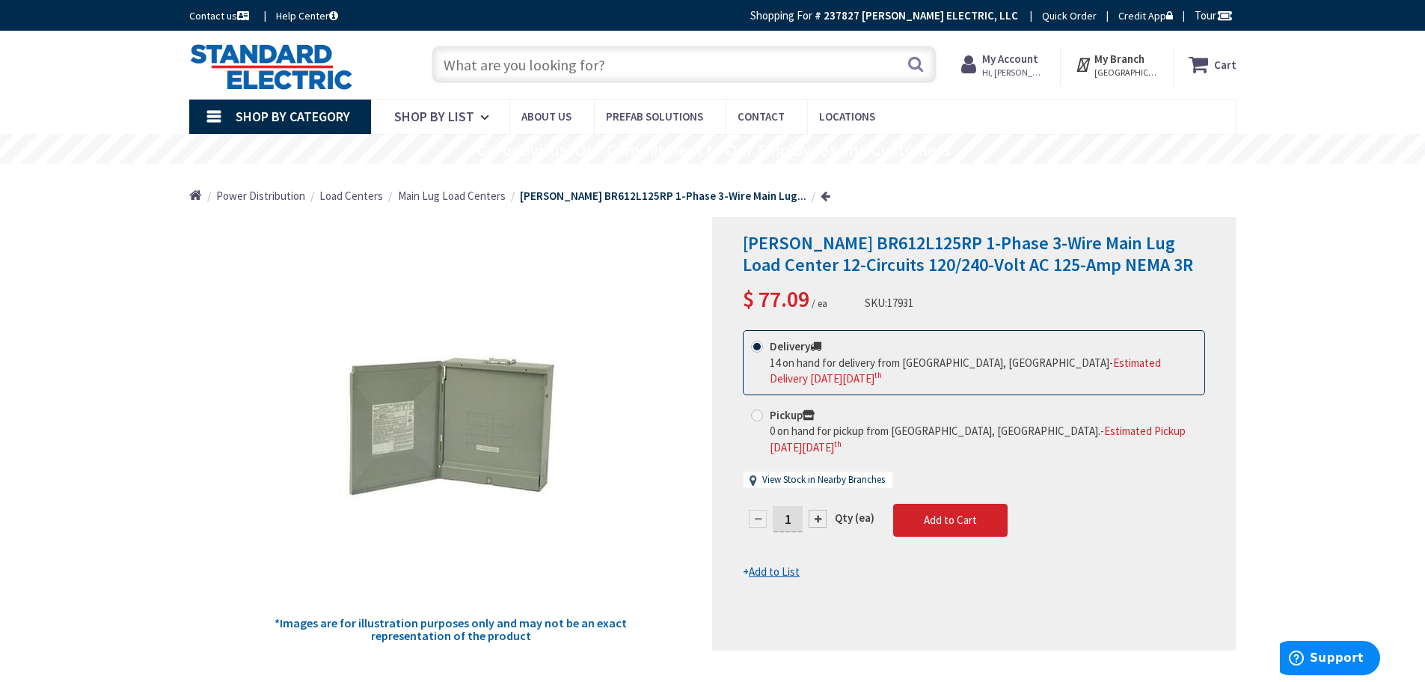
click at [542, 73] on input "text" at bounding box center [684, 64] width 505 height 37
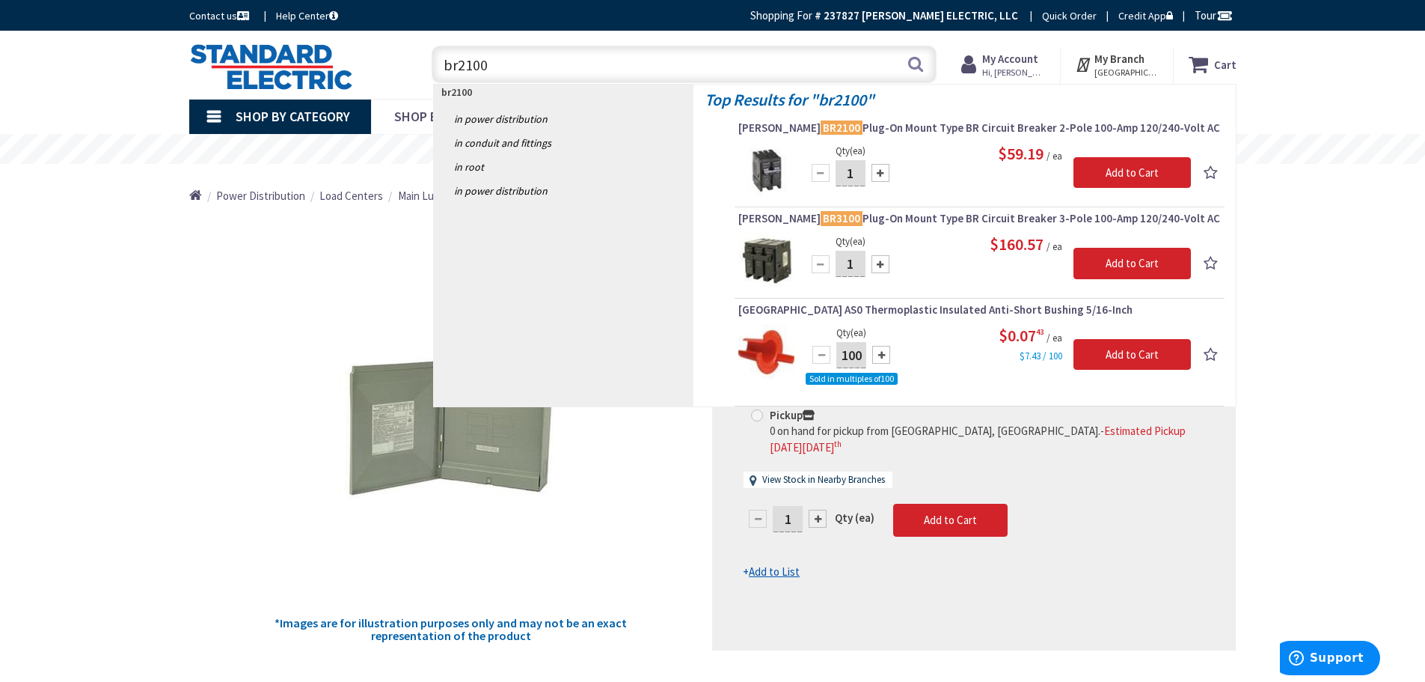
drag, startPoint x: 506, startPoint y: 64, endPoint x: 389, endPoint y: 63, distance: 116.7
click at [390, 63] on div "Toggle Nav br2100 br2100 Search Cart My Cart Close" at bounding box center [713, 65] width 1070 height 50
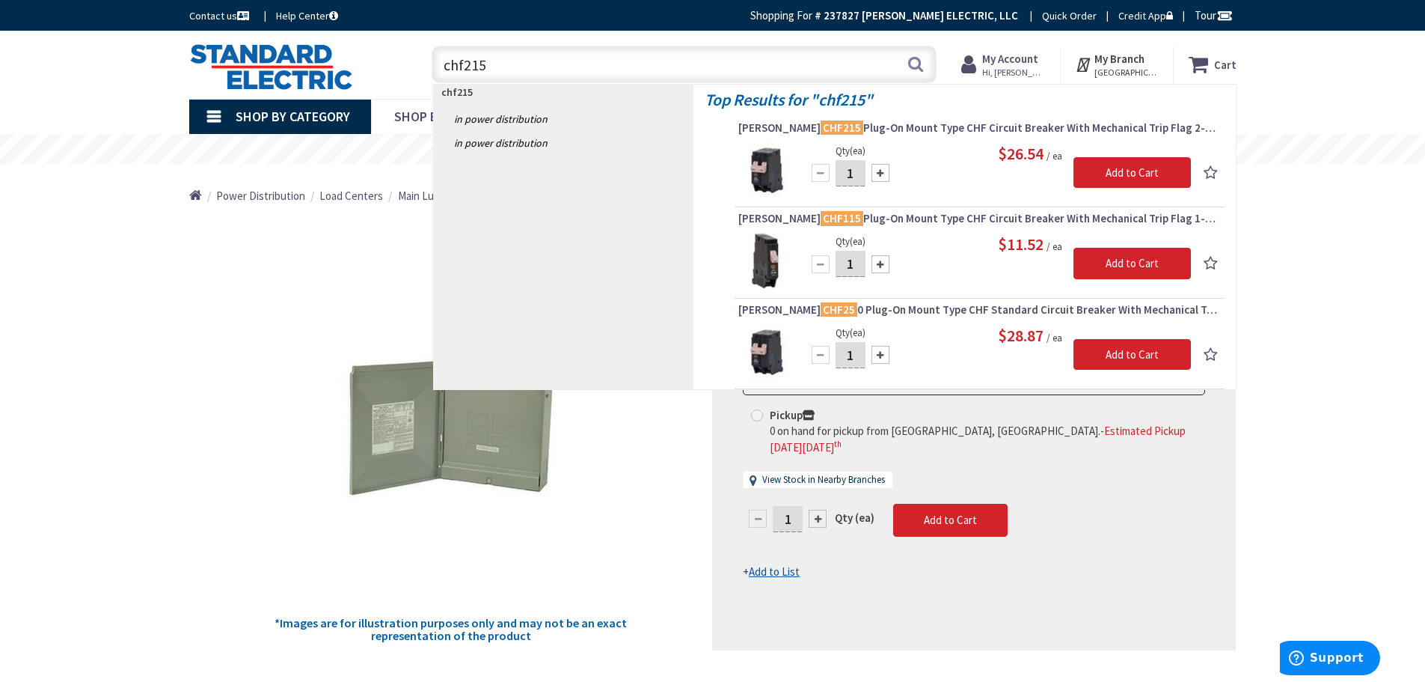
drag, startPoint x: 543, startPoint y: 70, endPoint x: 269, endPoint y: 61, distance: 274.0
click at [269, 61] on div "Toggle Nav chf215 chf215 Search Cart My Cart Close" at bounding box center [713, 65] width 1070 height 50
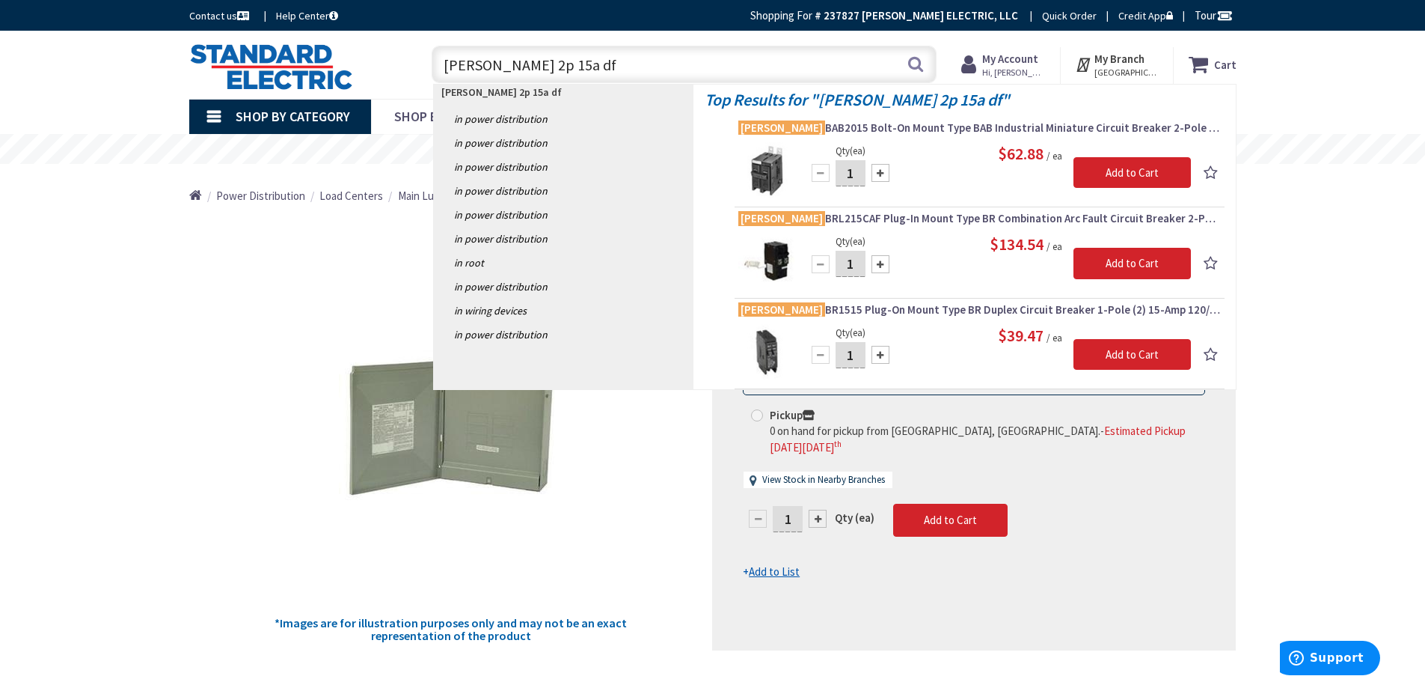
drag, startPoint x: 568, startPoint y: 57, endPoint x: 254, endPoint y: 71, distance: 314.6
click at [254, 71] on div "Toggle Nav [PERSON_NAME] 2p 15a [PERSON_NAME] 2p 15a df Search Cart My Cart Clo…" at bounding box center [713, 65] width 1070 height 50
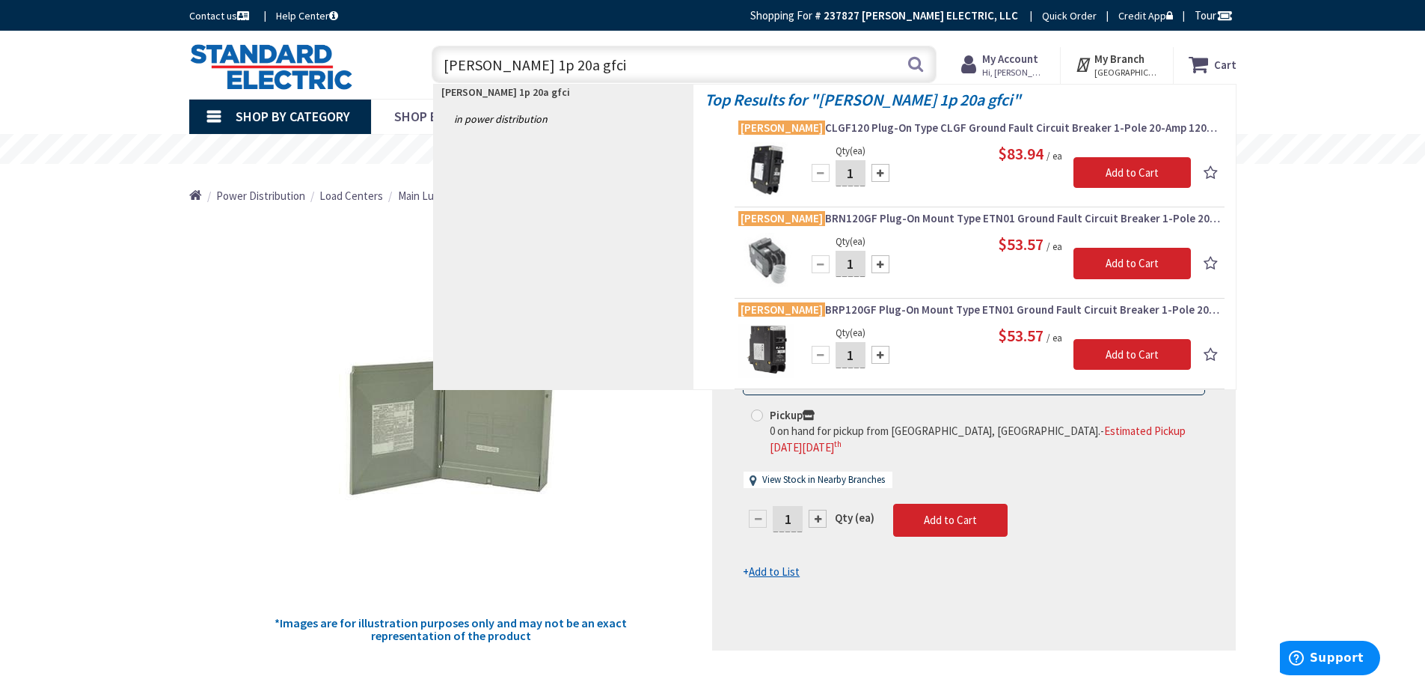
type input "[PERSON_NAME] 1p 20a gfci"
